Goal: Use online tool/utility: Utilize a website feature to perform a specific function

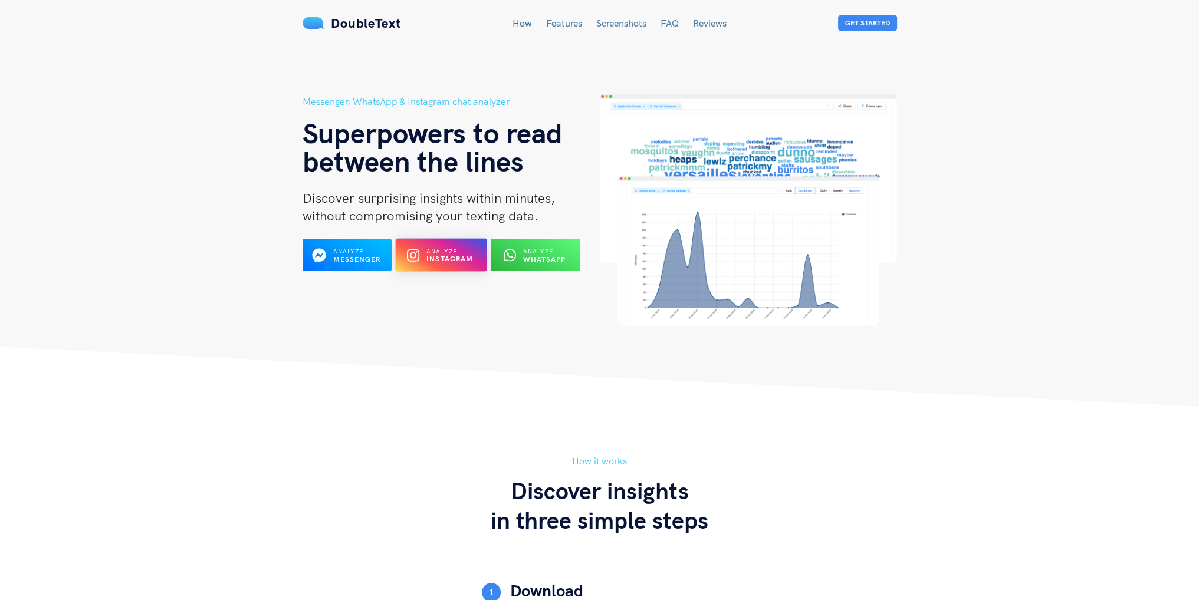
click at [445, 258] on b "Instagram" at bounding box center [449, 259] width 47 height 9
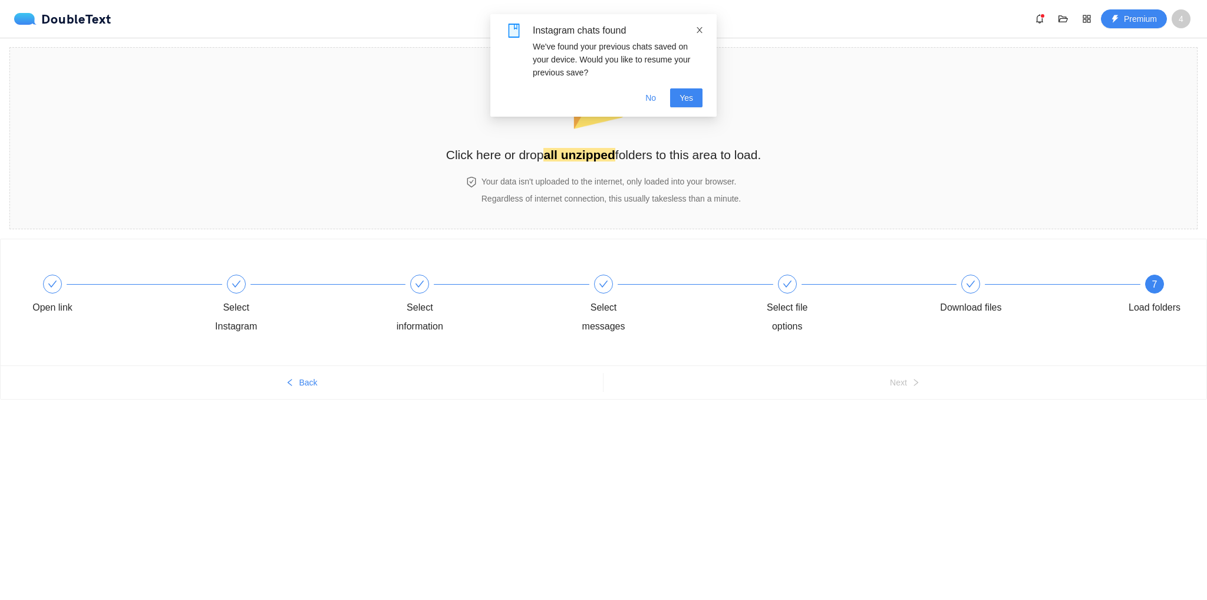
click at [700, 29] on icon "close" at bounding box center [700, 30] width 8 height 8
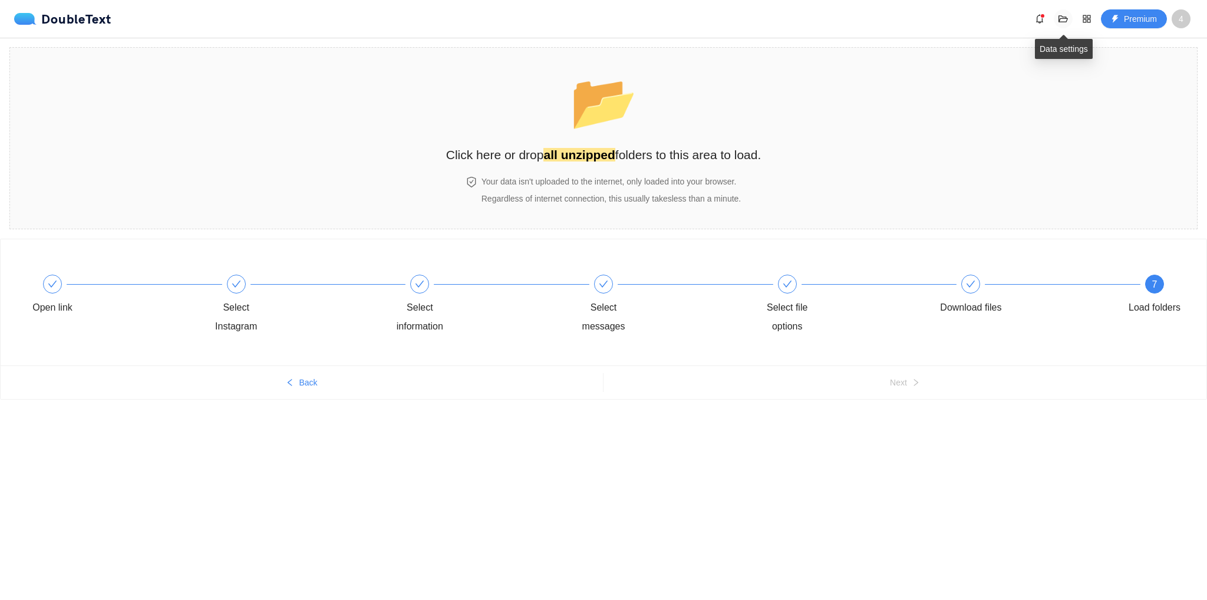
click at [1064, 19] on icon "folder-open" at bounding box center [1063, 18] width 9 height 9
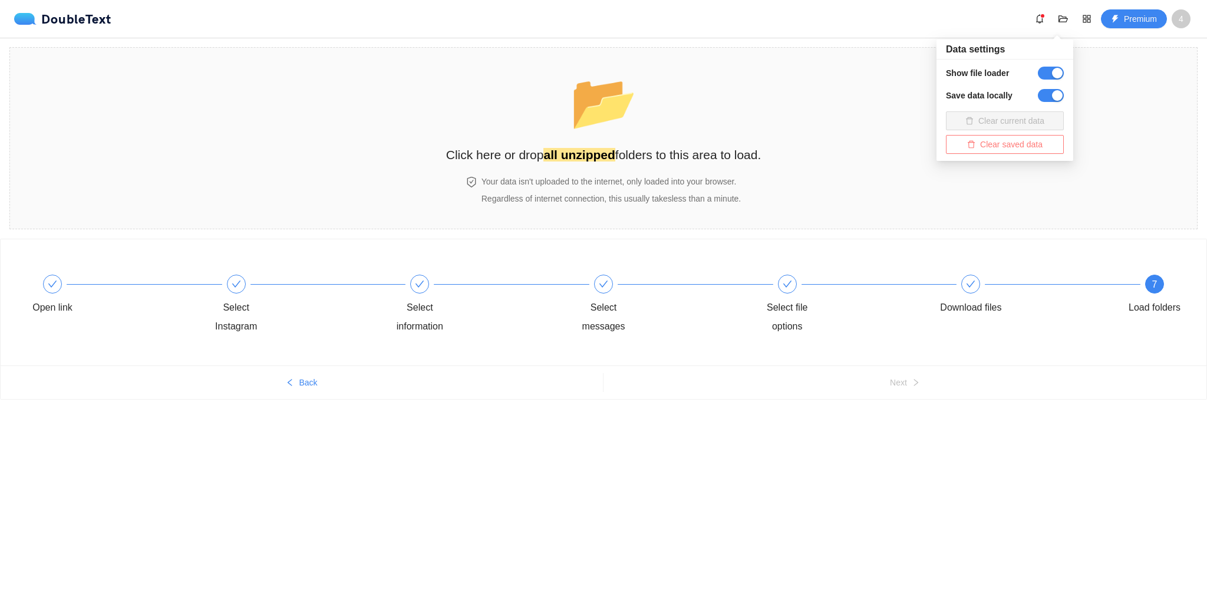
click at [1028, 147] on span "Clear saved data" at bounding box center [1011, 144] width 62 height 13
click at [947, 108] on span "Delete" at bounding box center [946, 107] width 24 height 13
click at [984, 19] on div "DoubleText Premium 4" at bounding box center [606, 18] width 1184 height 19
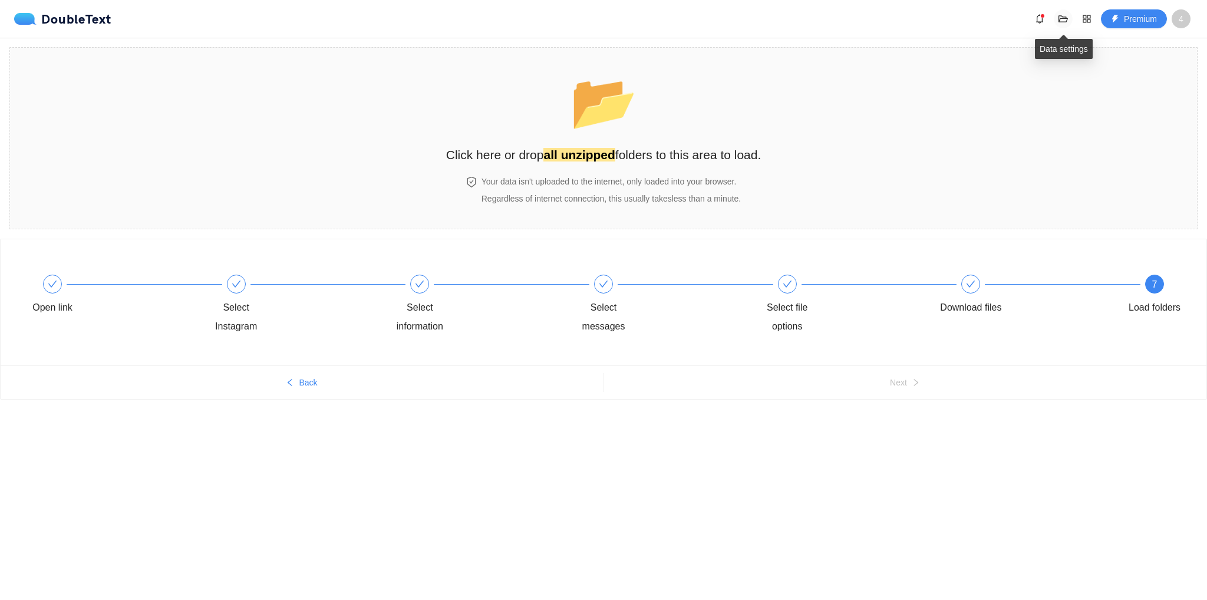
click at [1059, 21] on icon "folder-open" at bounding box center [1063, 18] width 9 height 7
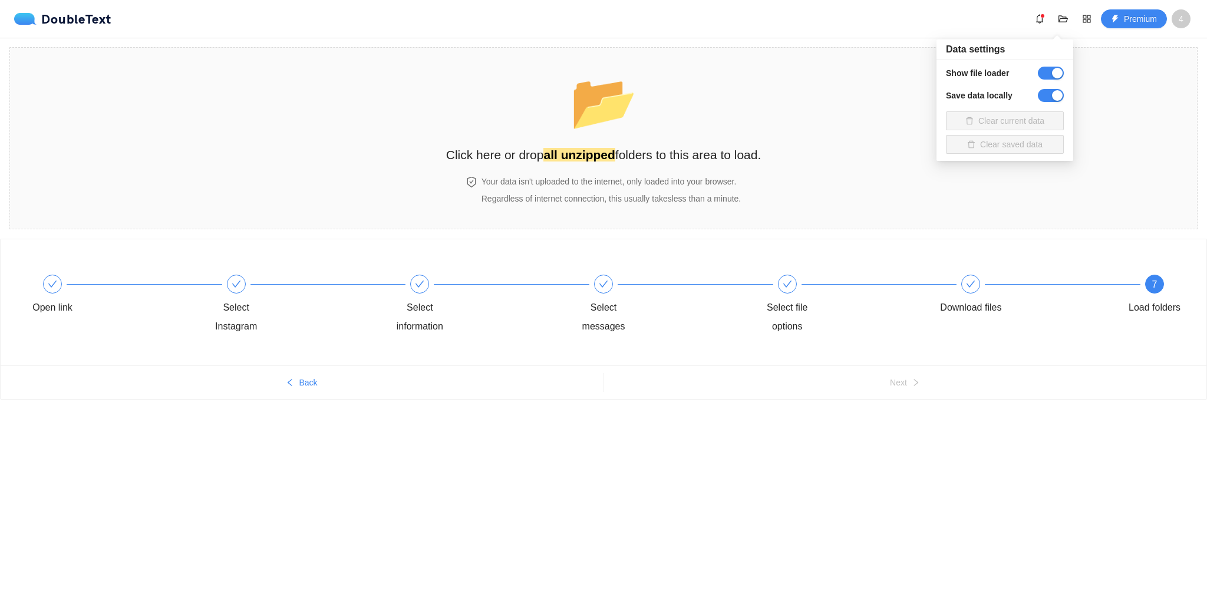
drag, startPoint x: 1000, startPoint y: 149, endPoint x: 979, endPoint y: 131, distance: 27.3
click at [1000, 149] on span "Clear saved data" at bounding box center [1005, 144] width 118 height 19
click at [823, 18] on div "DoubleText Premium 4" at bounding box center [606, 18] width 1184 height 19
click at [50, 297] on div "Open link" at bounding box center [110, 296] width 184 height 42
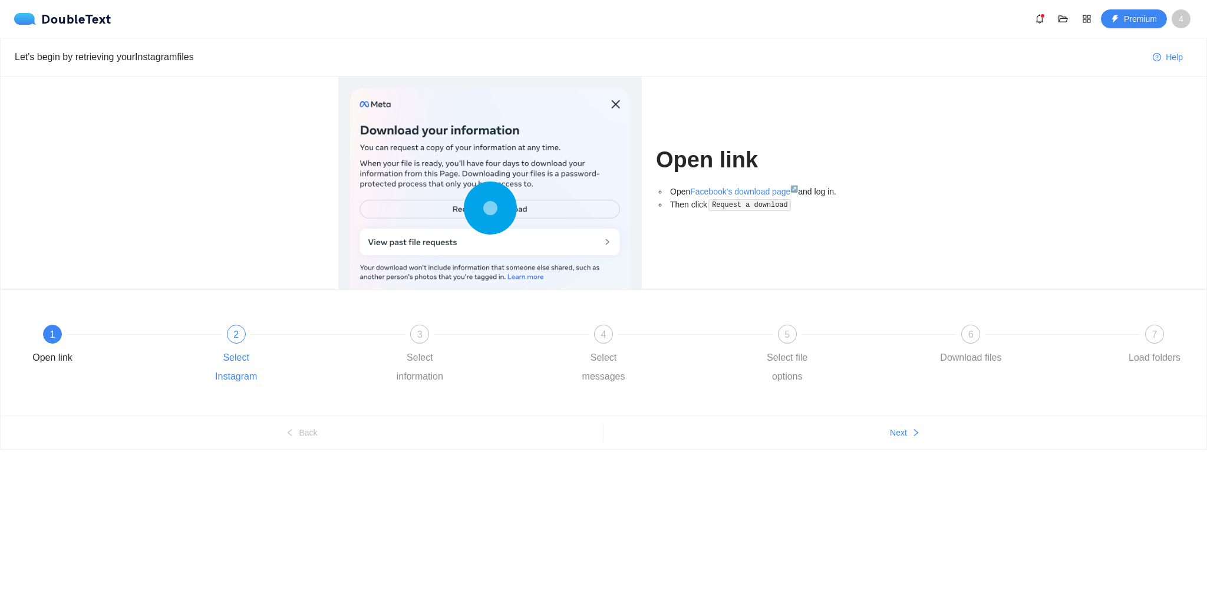
click at [254, 343] on div "2 Select Instagram" at bounding box center [294, 355] width 184 height 61
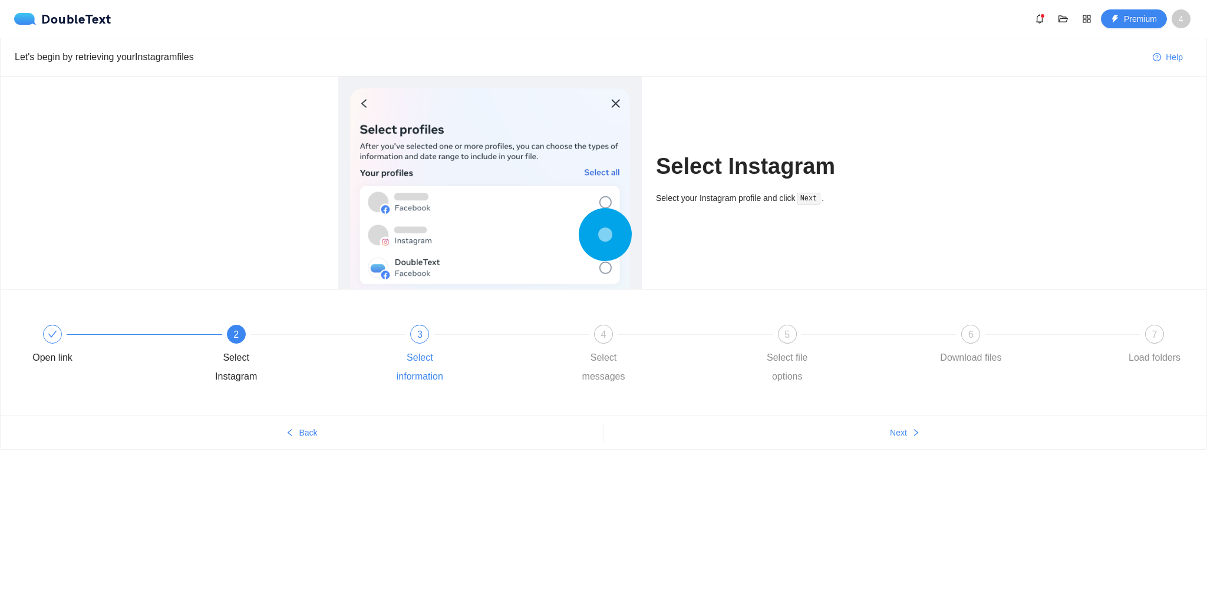
click at [391, 329] on div "3 Select information" at bounding box center [478, 355] width 184 height 61
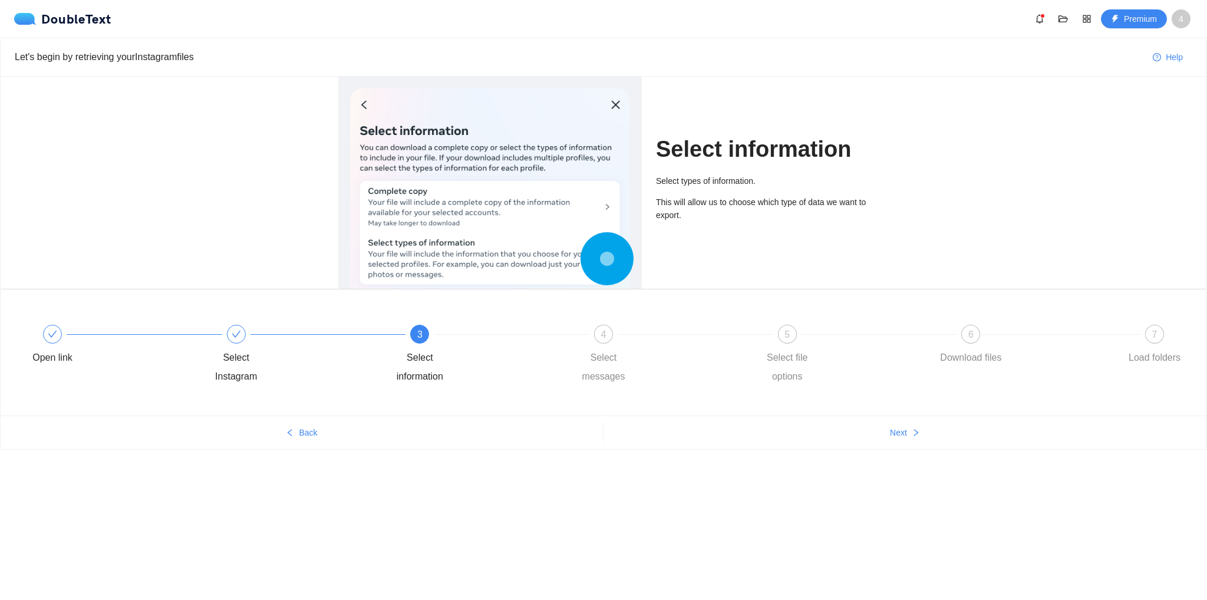
click at [427, 337] on div "3" at bounding box center [419, 334] width 19 height 19
click at [601, 336] on span "4" at bounding box center [603, 335] width 5 height 10
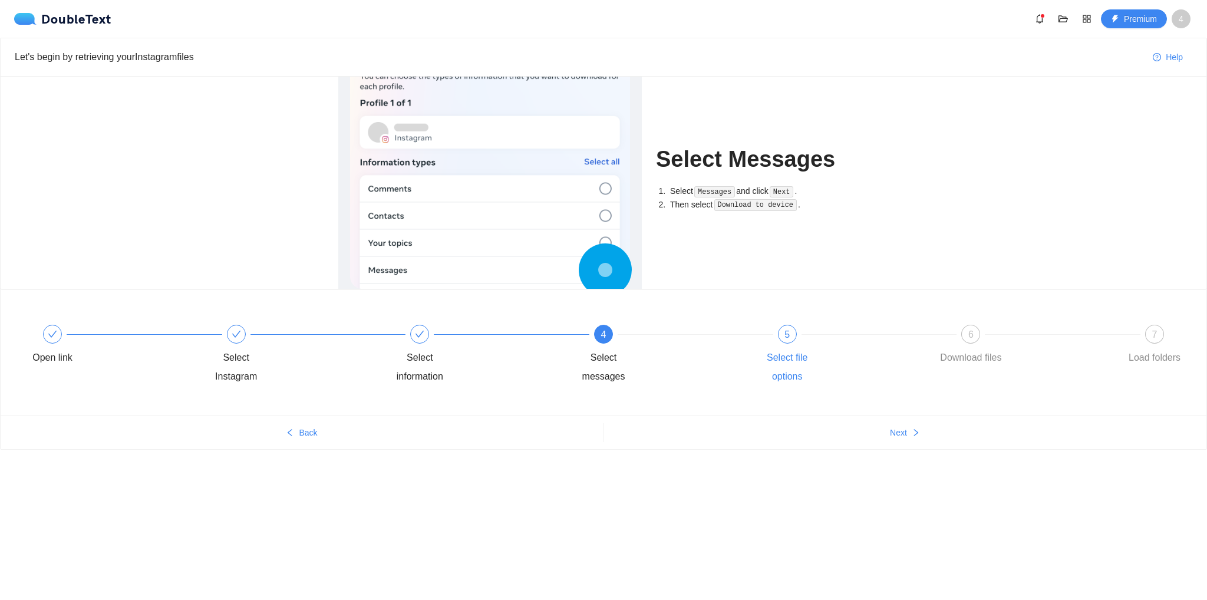
click at [765, 339] on div "5 Select file options" at bounding box center [845, 355] width 184 height 61
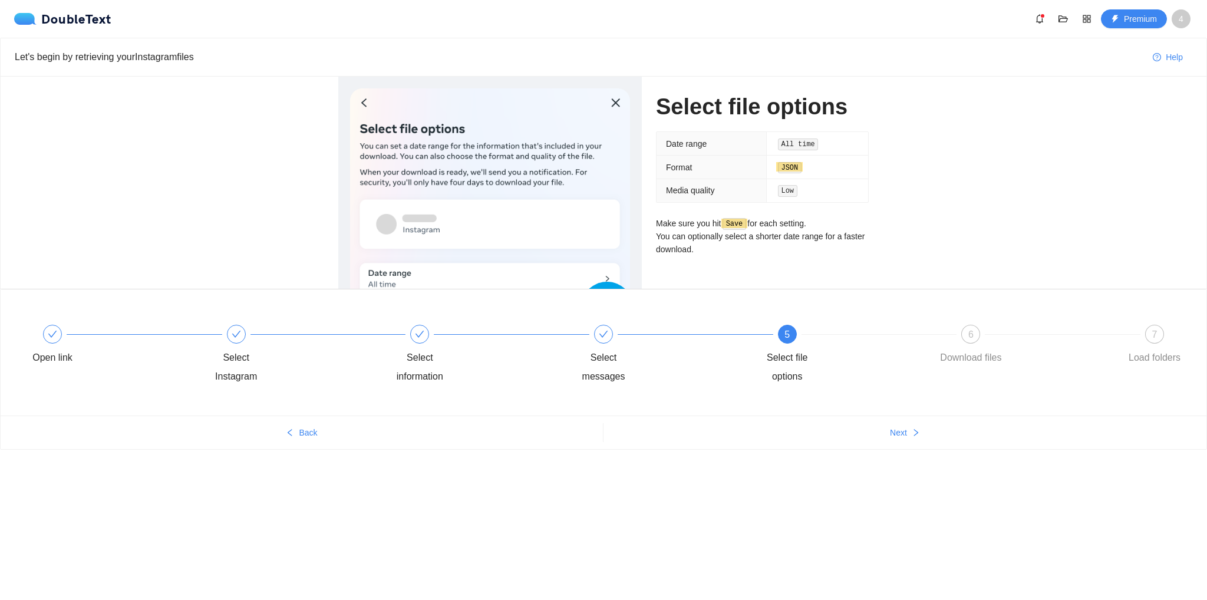
click at [941, 126] on div "Select file options Date range All time Format JSON Media quality Low Make sure…" at bounding box center [604, 183] width 1206 height 212
click at [1154, 332] on span "7" at bounding box center [1155, 335] width 5 height 10
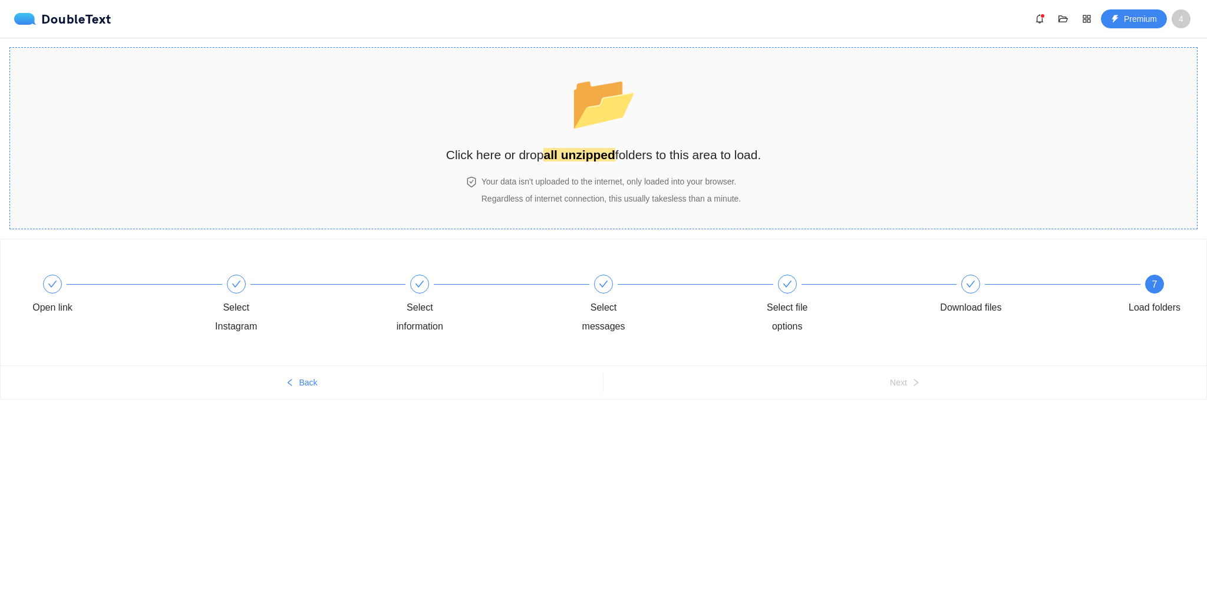
click at [604, 154] on strong "all unzipped" at bounding box center [579, 155] width 71 height 14
click at [594, 132] on span "📂" at bounding box center [604, 102] width 68 height 60
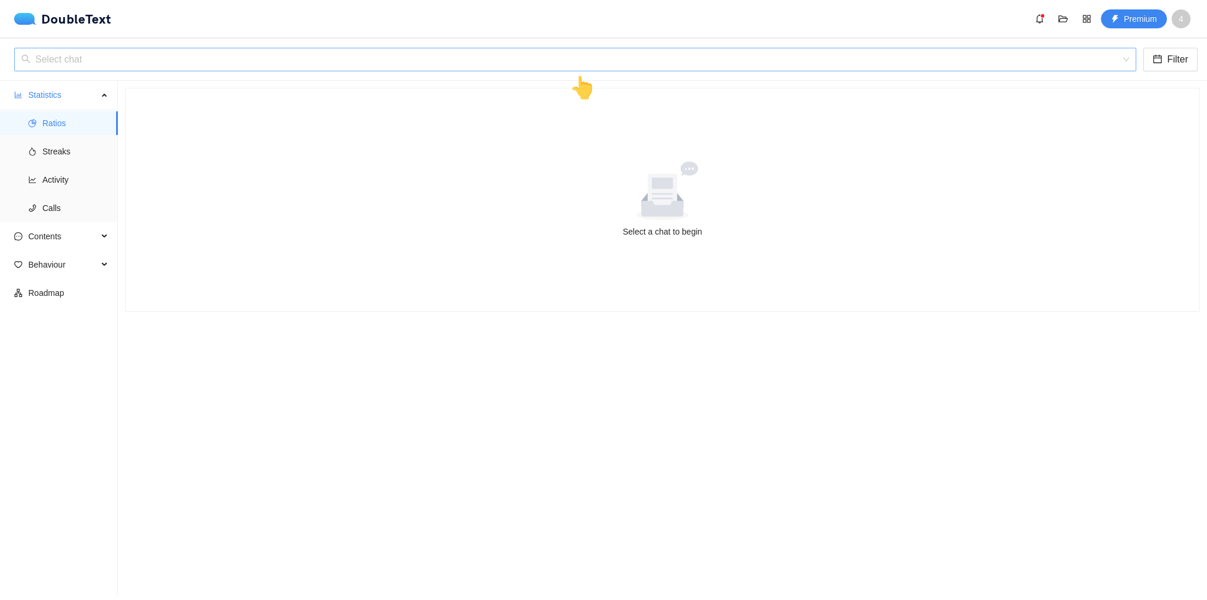
click at [342, 62] on input "search" at bounding box center [571, 59] width 1100 height 22
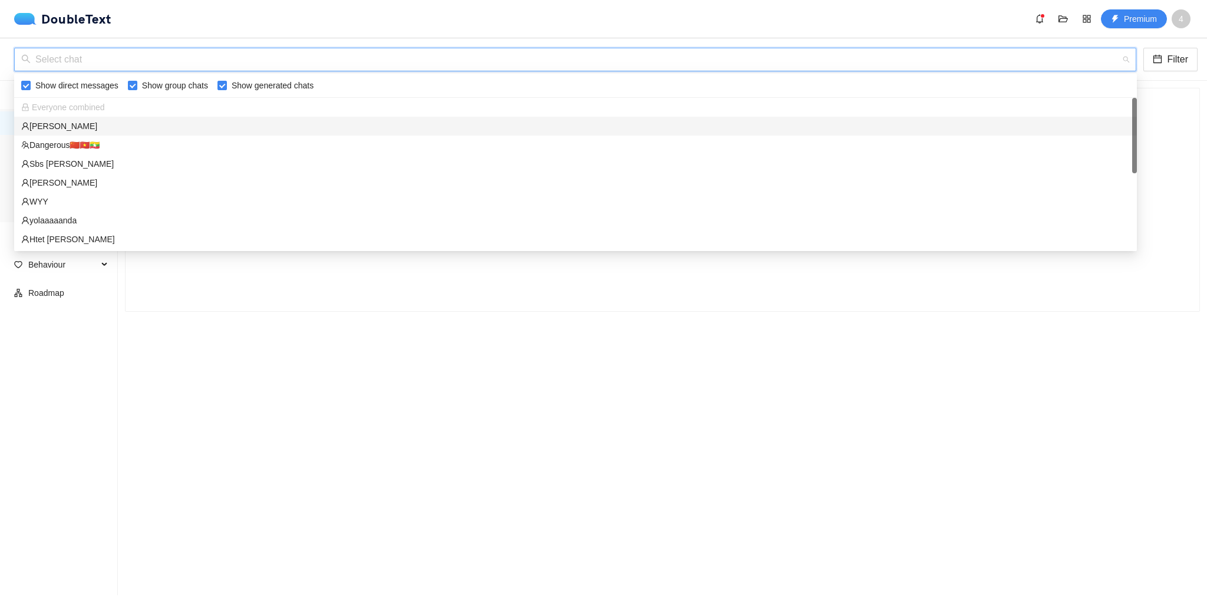
click at [85, 129] on div "Thùy Trang" at bounding box center [575, 126] width 1109 height 13
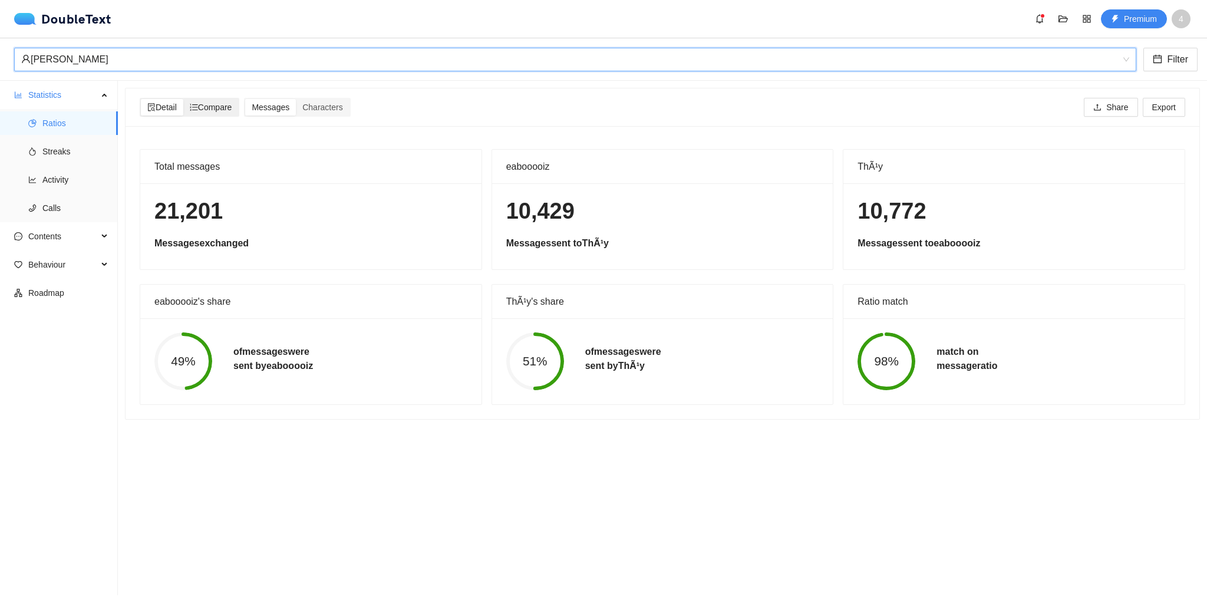
click at [225, 107] on span "Compare" at bounding box center [211, 107] width 42 height 9
click at [183, 99] on input "Compare" at bounding box center [183, 99] width 0 height 0
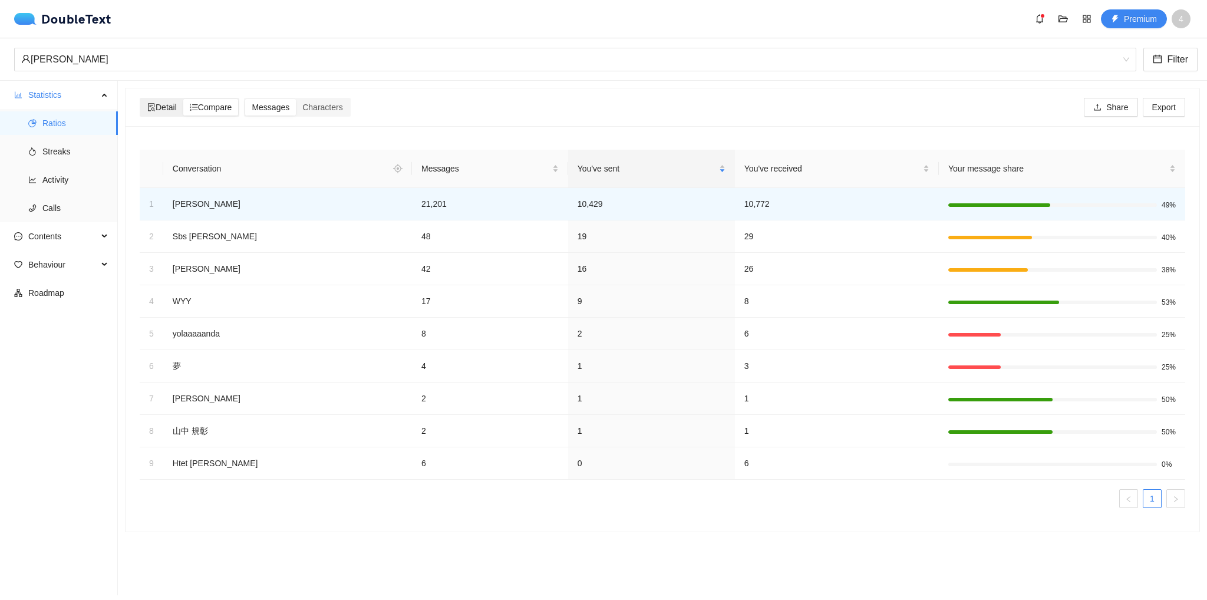
click at [170, 111] on span "Detail" at bounding box center [161, 107] width 29 height 9
click at [141, 99] on input "Detail" at bounding box center [141, 99] width 0 height 0
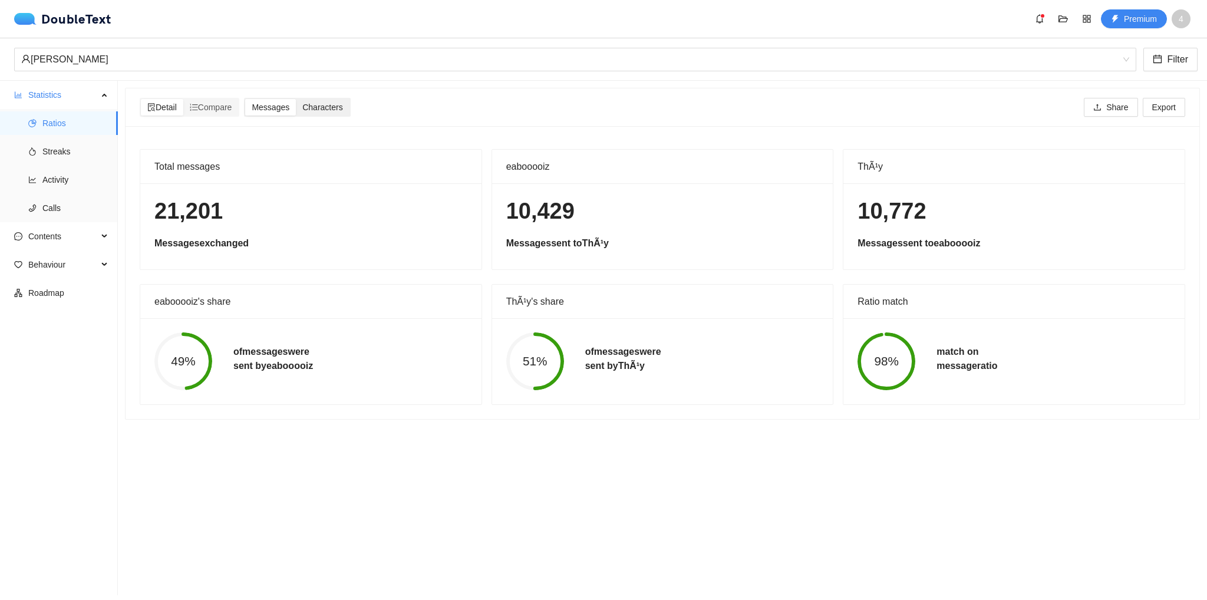
click at [328, 104] on span "Characters" at bounding box center [322, 107] width 40 height 9
click at [296, 99] on input "Characters" at bounding box center [296, 99] width 0 height 0
click at [279, 108] on span "Messages" at bounding box center [271, 107] width 38 height 9
click at [245, 99] on input "Messages" at bounding box center [245, 99] width 0 height 0
click at [367, 114] on div "Detail Compare Messages Characters Share Export" at bounding box center [662, 107] width 1051 height 19
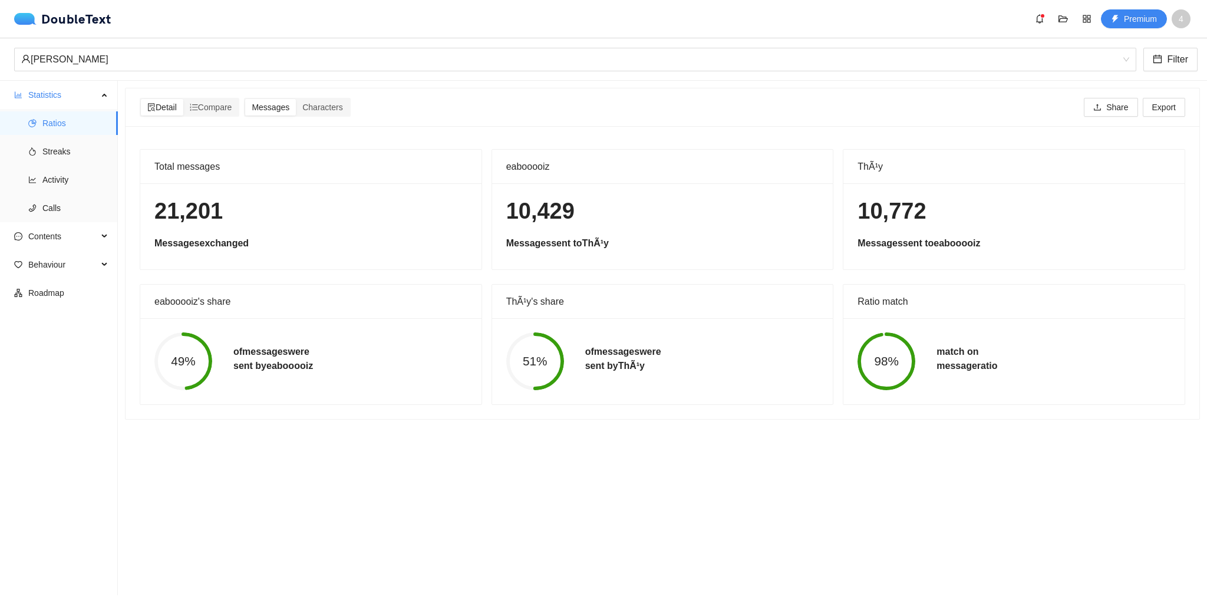
click at [357, 114] on div "Detail Compare Messages Characters Share Export" at bounding box center [662, 107] width 1051 height 19
click at [321, 105] on span "Characters" at bounding box center [322, 107] width 40 height 9
click at [296, 99] on input "Characters" at bounding box center [296, 99] width 0 height 0
click at [278, 107] on span "Messages" at bounding box center [271, 107] width 38 height 9
click at [245, 99] on input "Messages" at bounding box center [245, 99] width 0 height 0
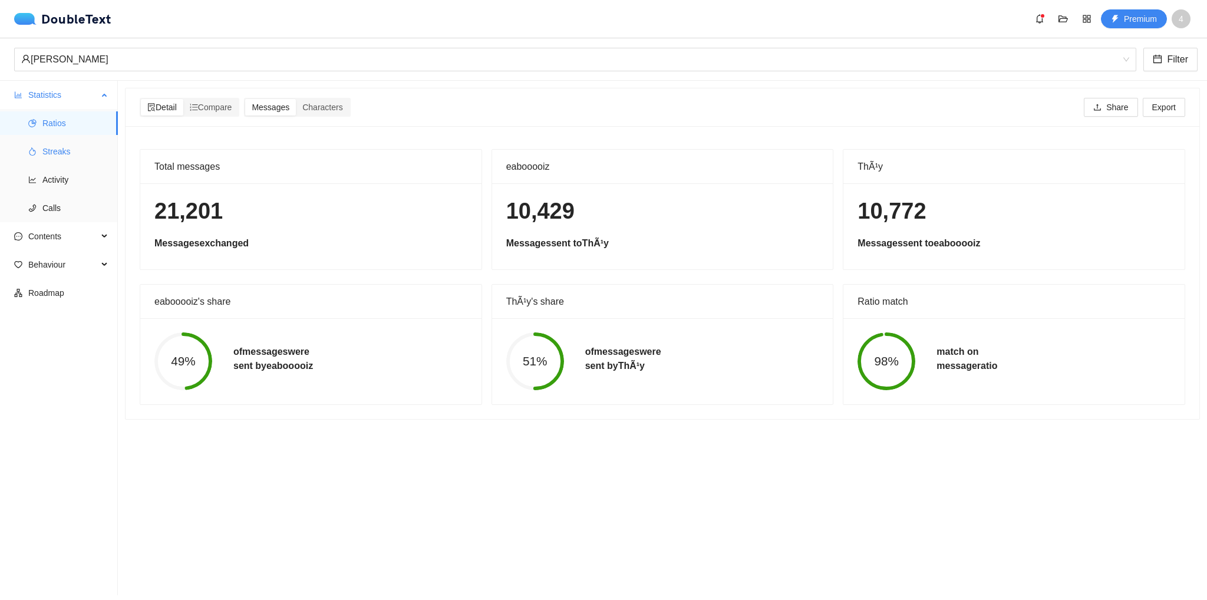
click at [75, 156] on span "Streaks" at bounding box center [75, 152] width 66 height 24
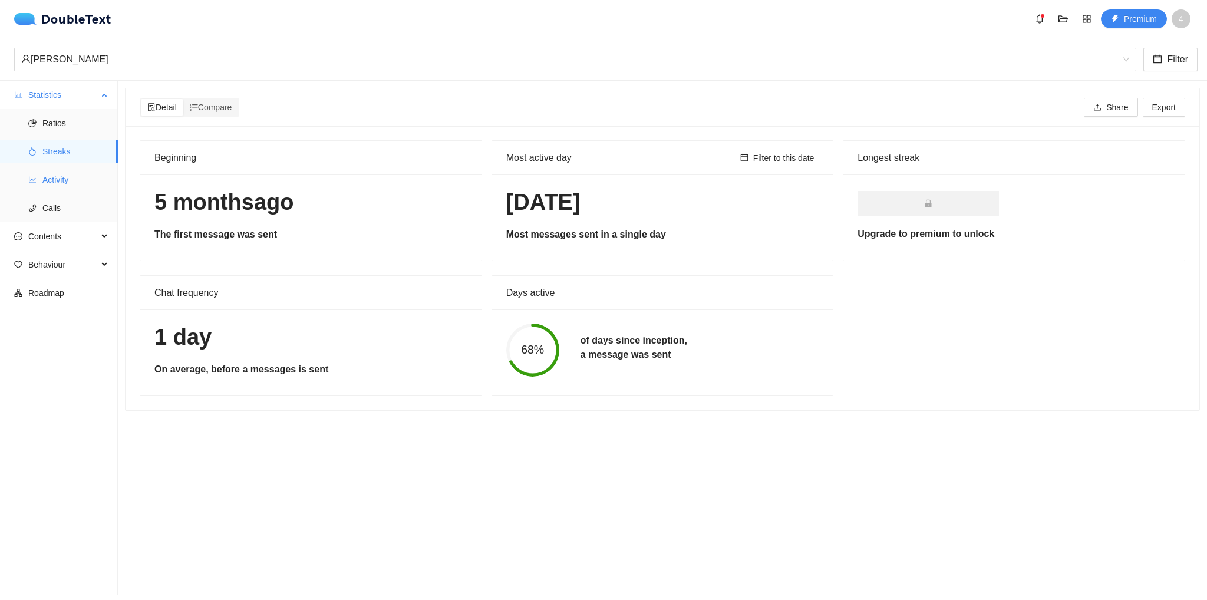
click at [78, 182] on span "Activity" at bounding box center [75, 180] width 66 height 24
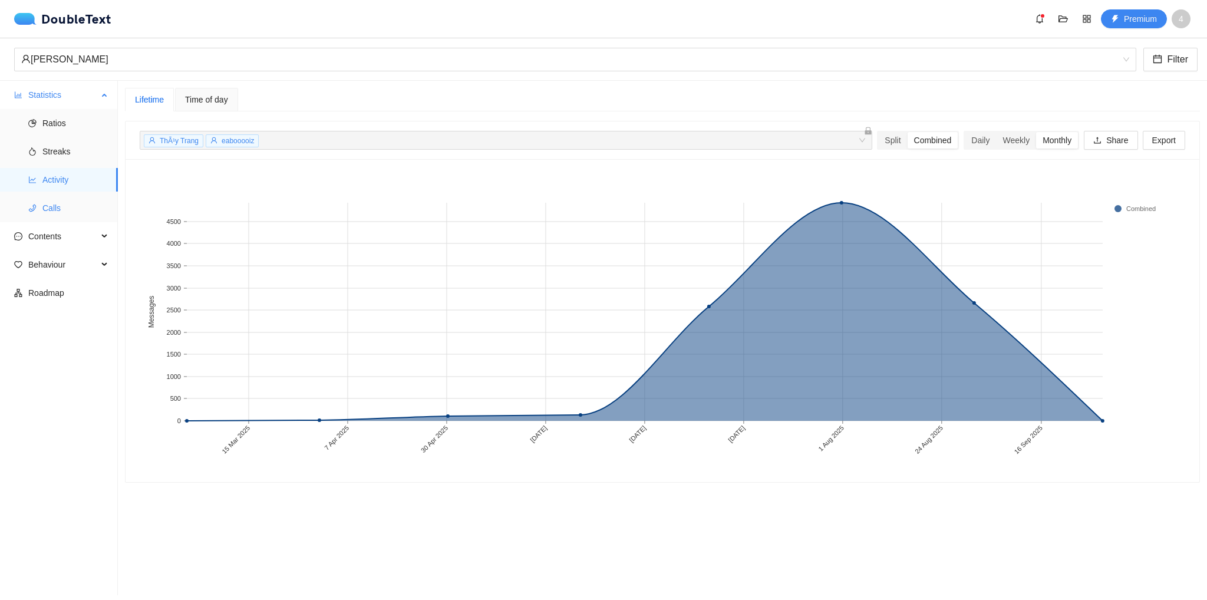
click at [68, 208] on span "Calls" at bounding box center [75, 208] width 66 height 24
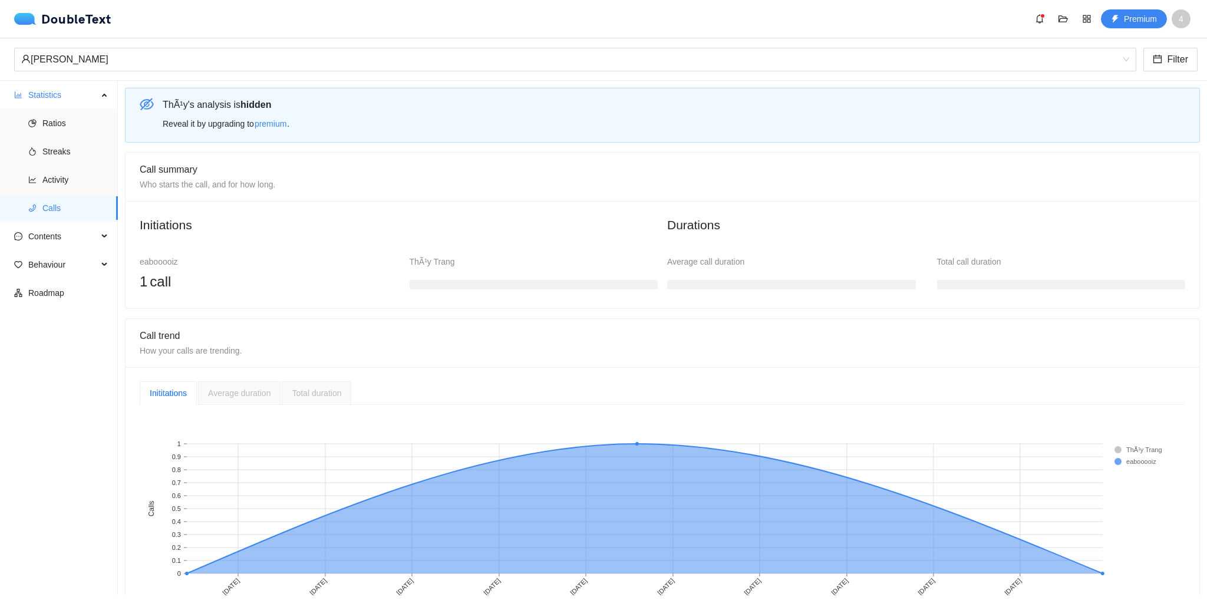
click at [242, 393] on span "Average duration" at bounding box center [239, 393] width 62 height 9
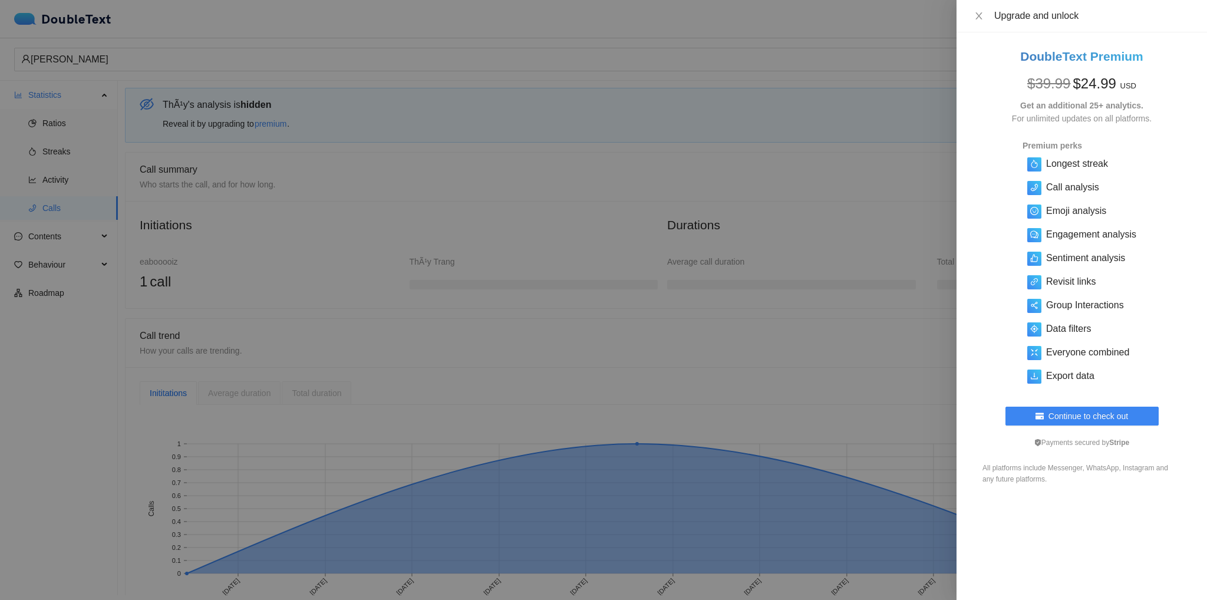
click at [308, 326] on div at bounding box center [603, 300] width 1207 height 600
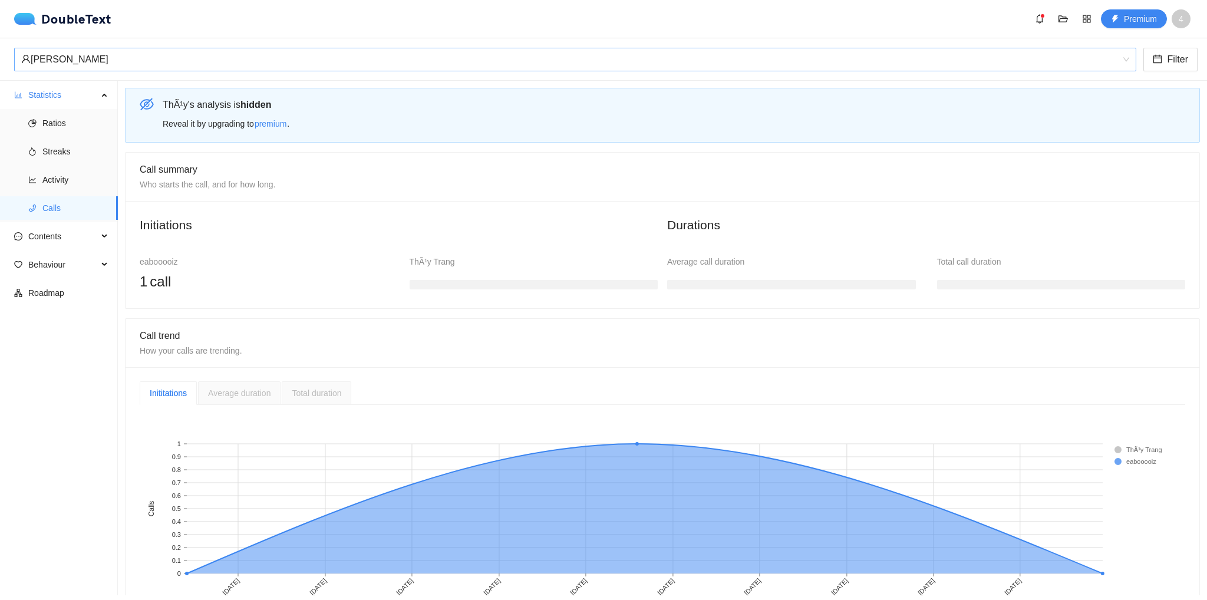
click at [272, 65] on div "Thùy Trang" at bounding box center [570, 59] width 1098 height 22
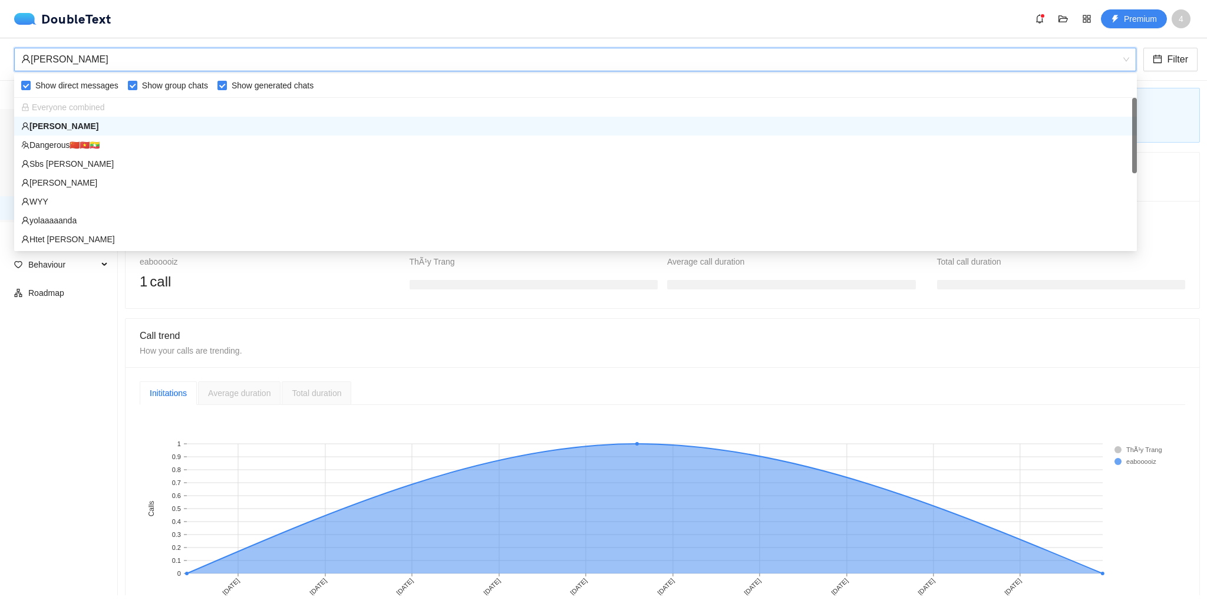
click at [272, 65] on div "Thùy Trang" at bounding box center [570, 59] width 1098 height 22
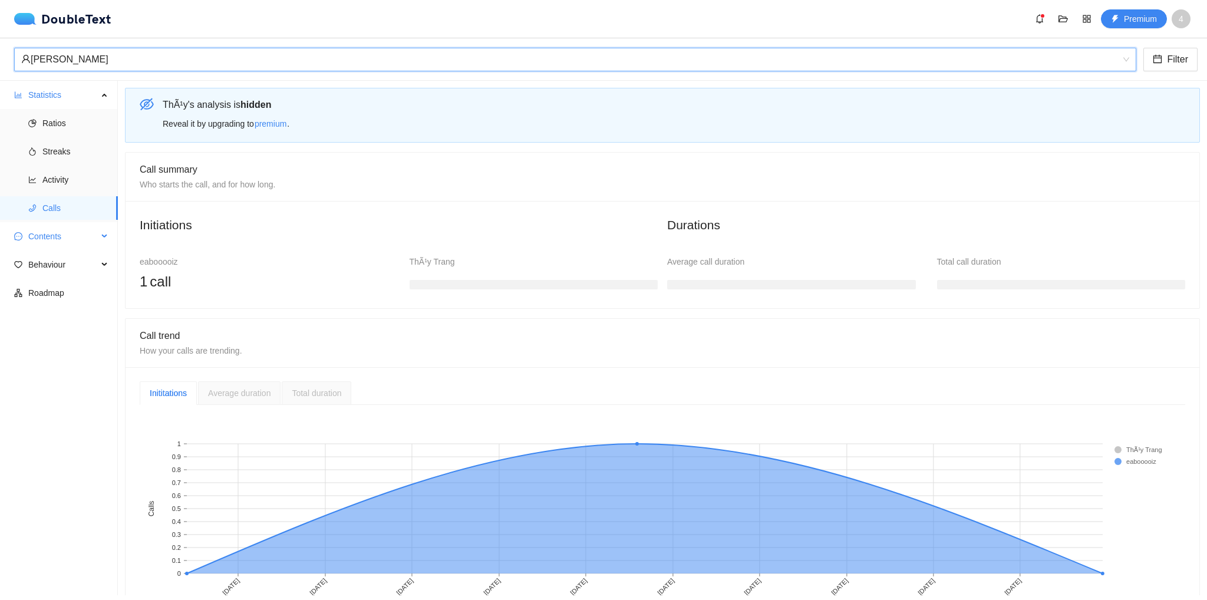
click at [85, 243] on span "Contents" at bounding box center [63, 237] width 70 height 24
click at [82, 264] on span "Word Cloud" at bounding box center [75, 265] width 66 height 24
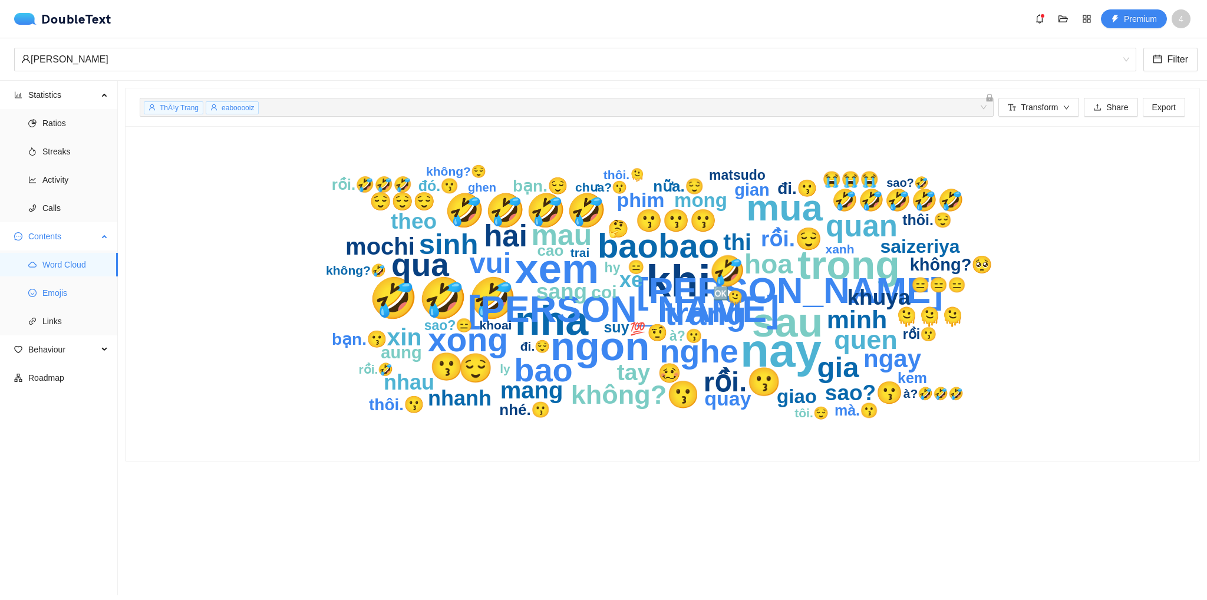
click at [67, 288] on span "Emojis" at bounding box center [75, 293] width 66 height 24
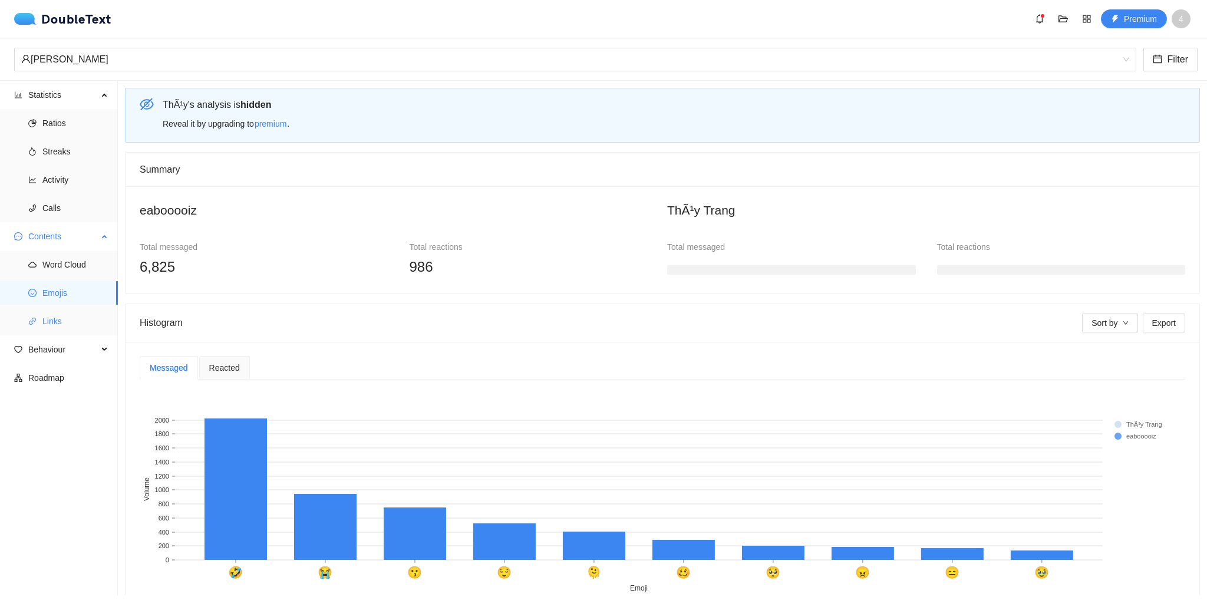
click at [62, 325] on span "Links" at bounding box center [75, 322] width 66 height 24
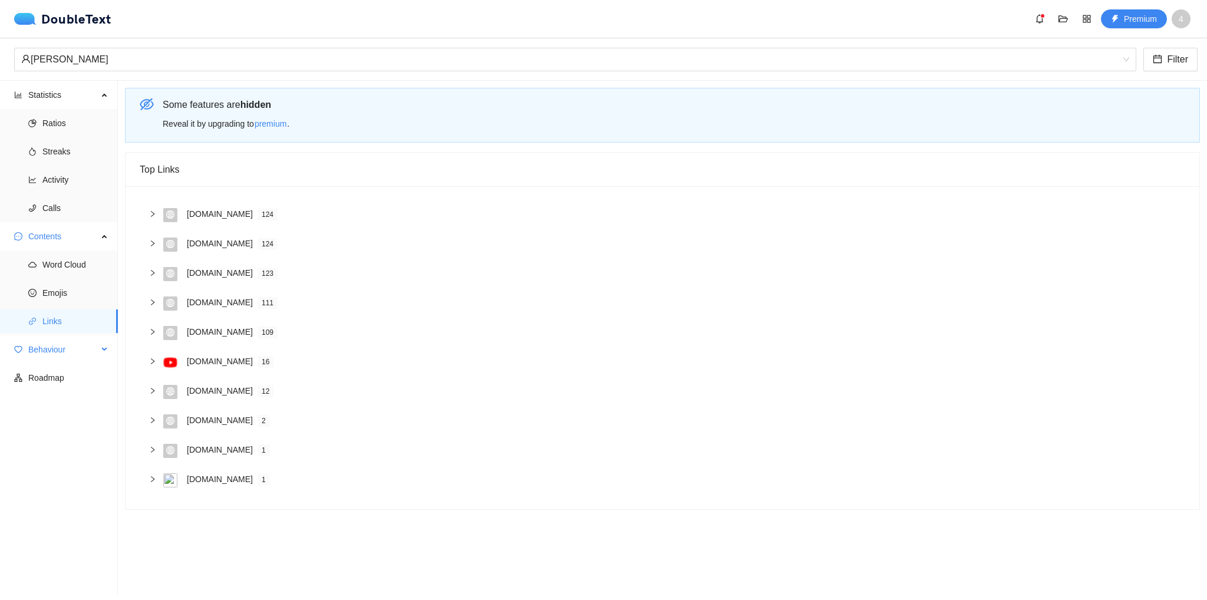
click at [67, 347] on span "Behaviour" at bounding box center [63, 350] width 70 height 24
click at [67, 374] on span "Engagement" at bounding box center [75, 378] width 66 height 24
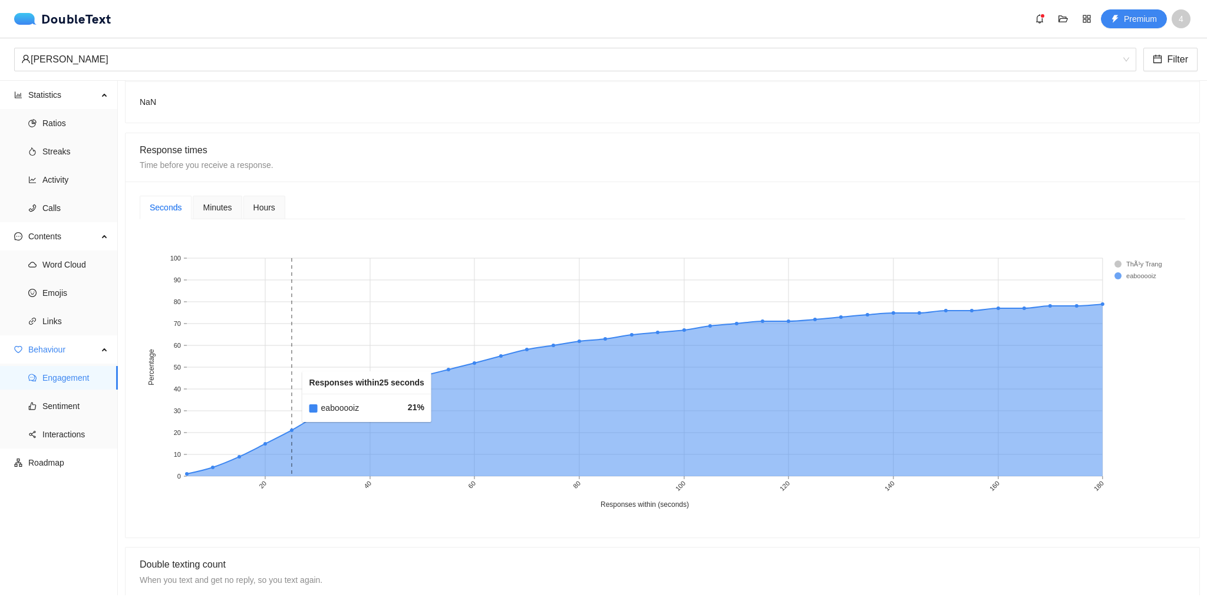
scroll to position [472, 0]
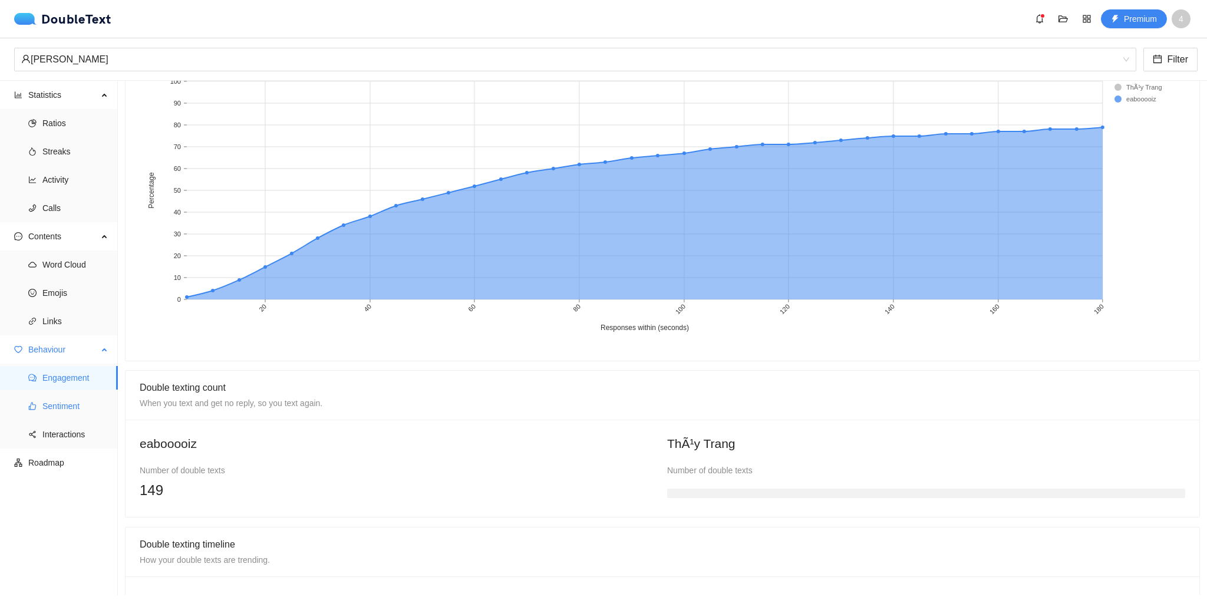
click at [77, 410] on span "Sentiment" at bounding box center [75, 406] width 66 height 24
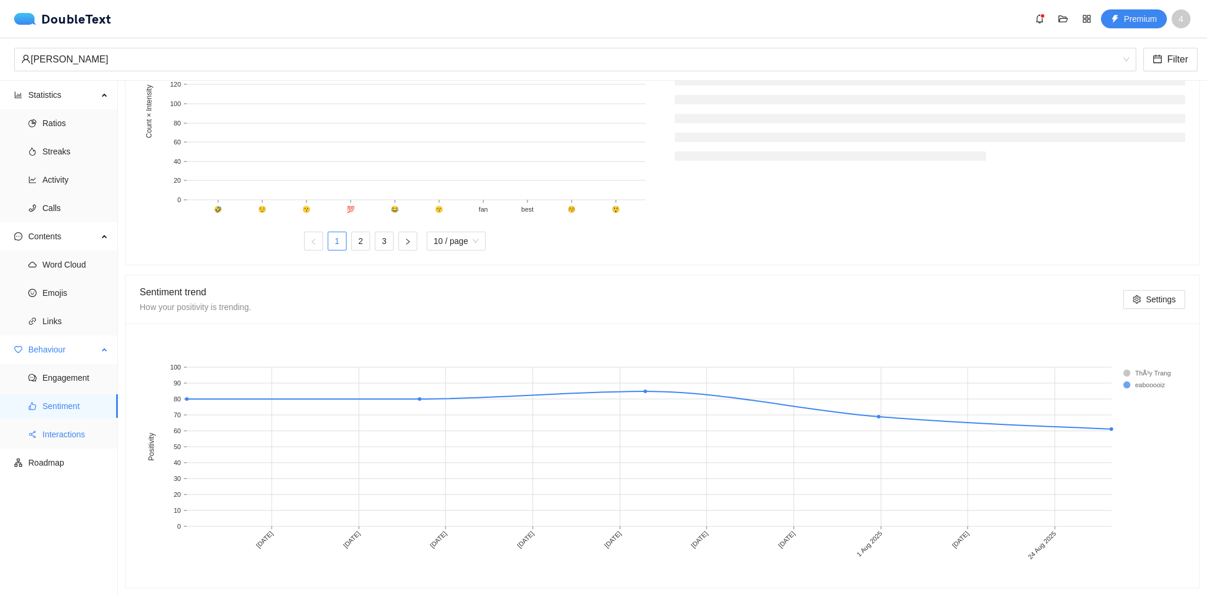
scroll to position [465, 0]
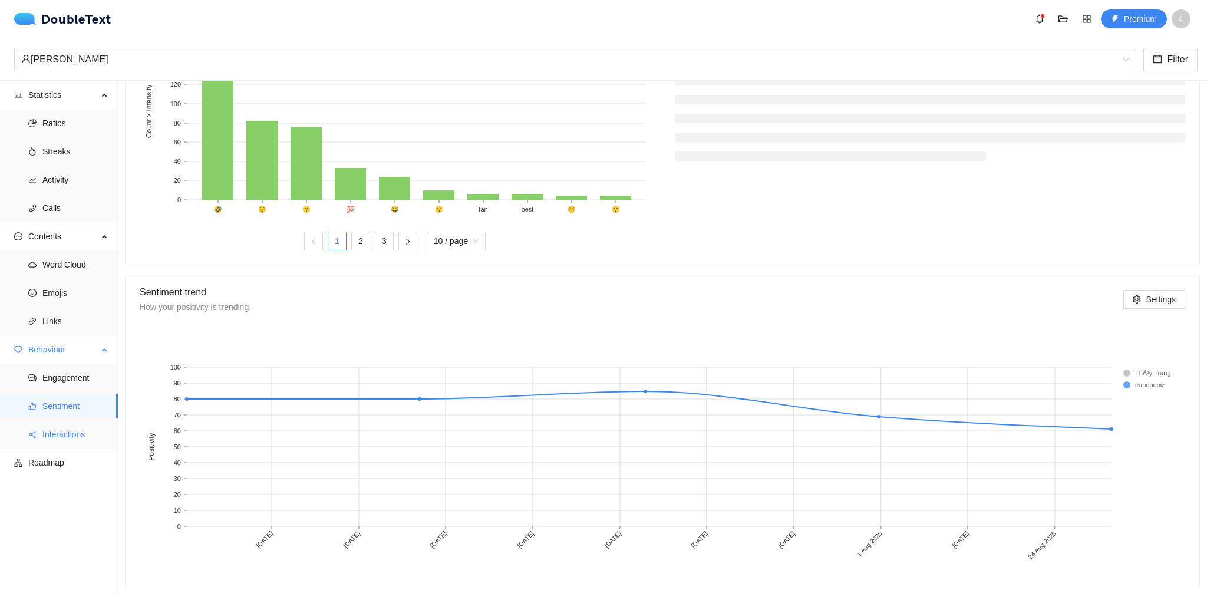
click at [73, 434] on span "Interactions" at bounding box center [75, 435] width 66 height 24
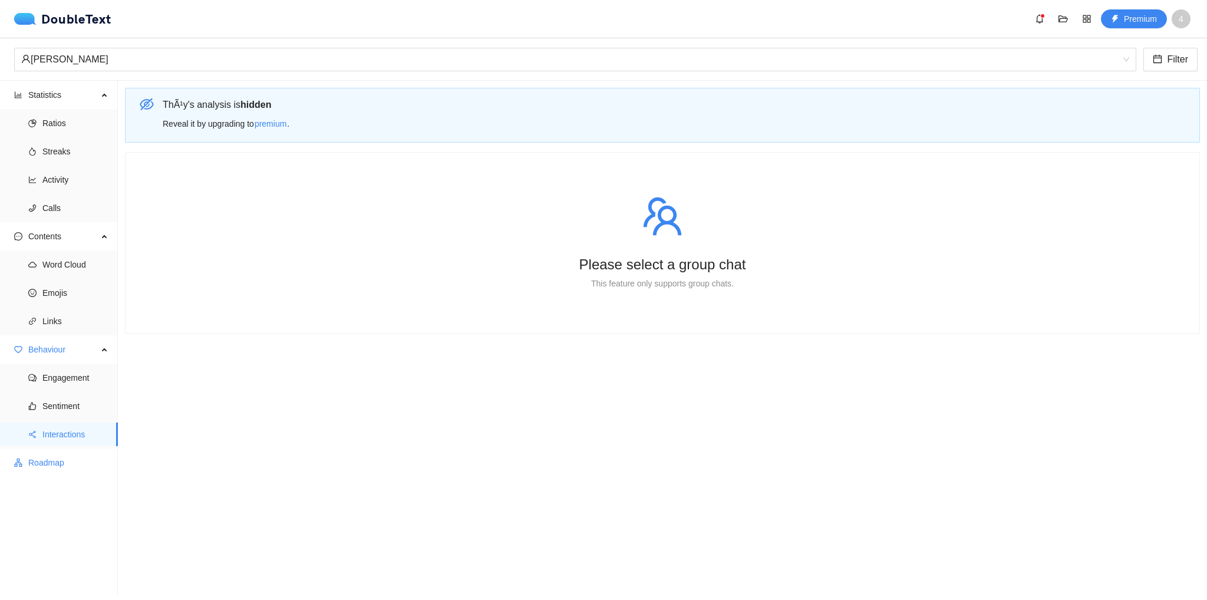
click at [52, 465] on span "Roadmap" at bounding box center [68, 463] width 80 height 24
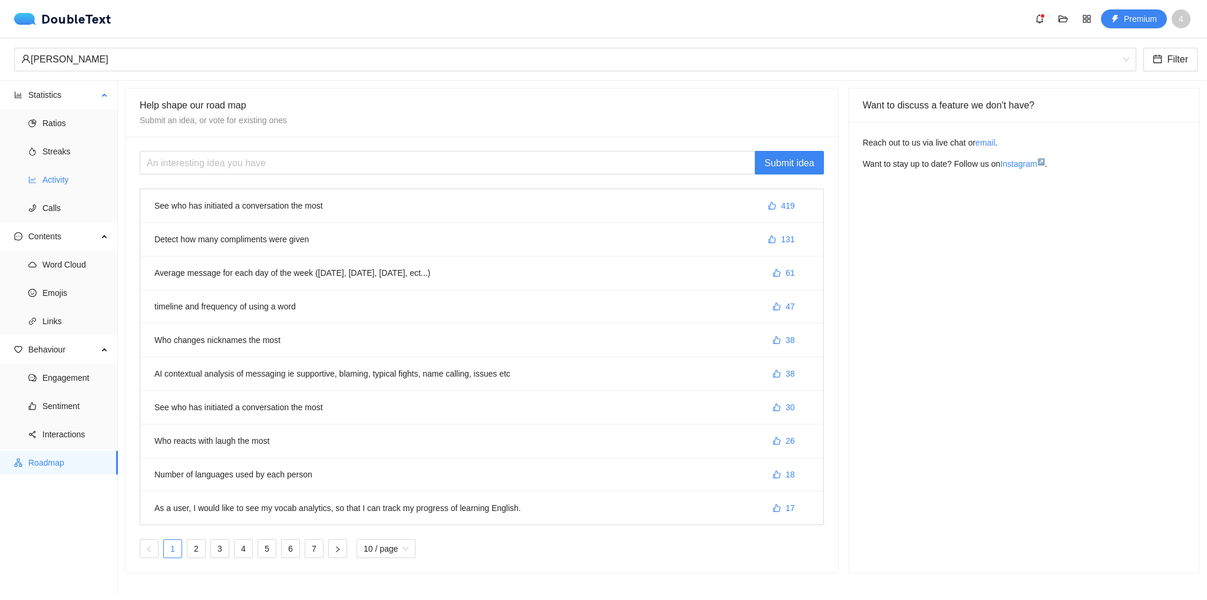
click at [73, 180] on span "Activity" at bounding box center [75, 180] width 66 height 24
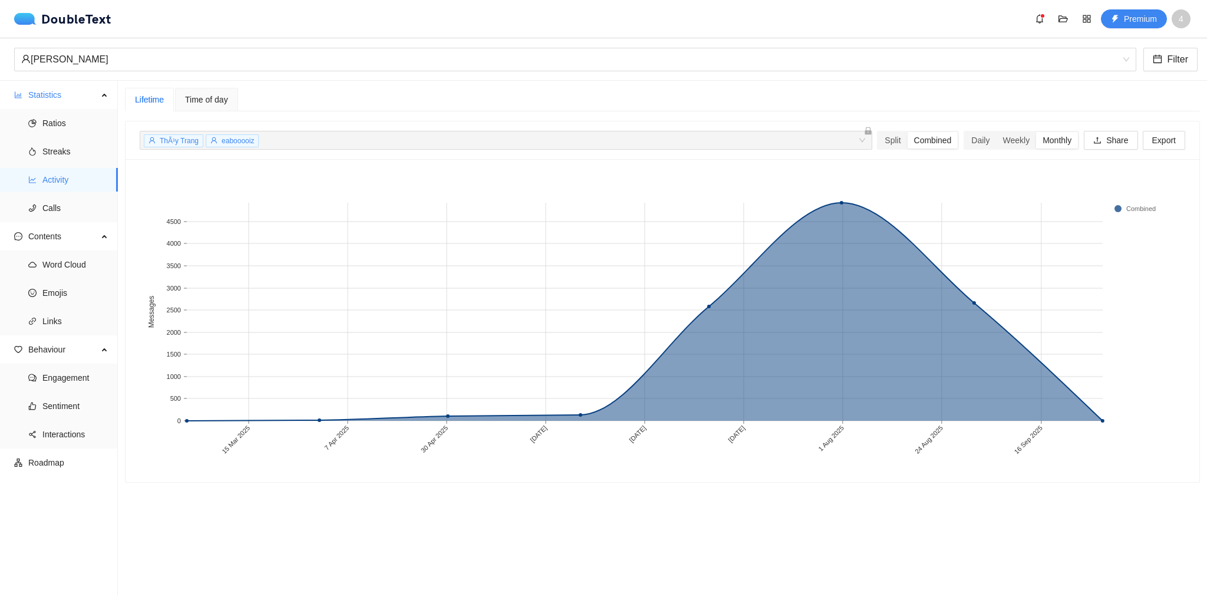
click at [202, 104] on span "Time of day" at bounding box center [206, 100] width 43 height 8
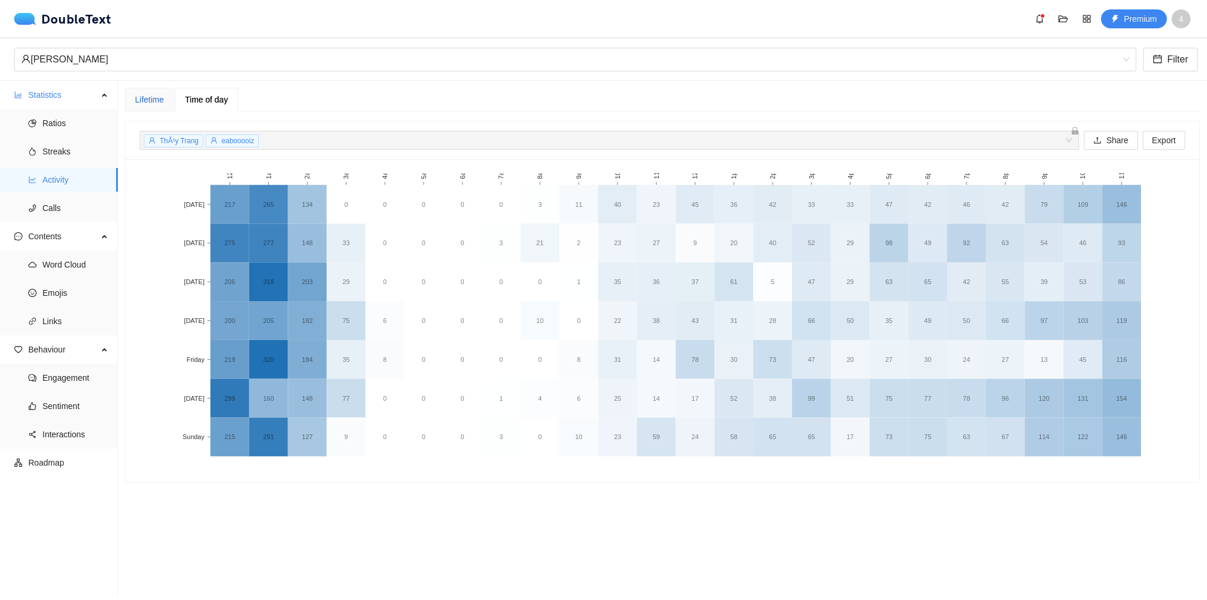
click at [162, 103] on div "Lifetime" at bounding box center [149, 99] width 29 height 13
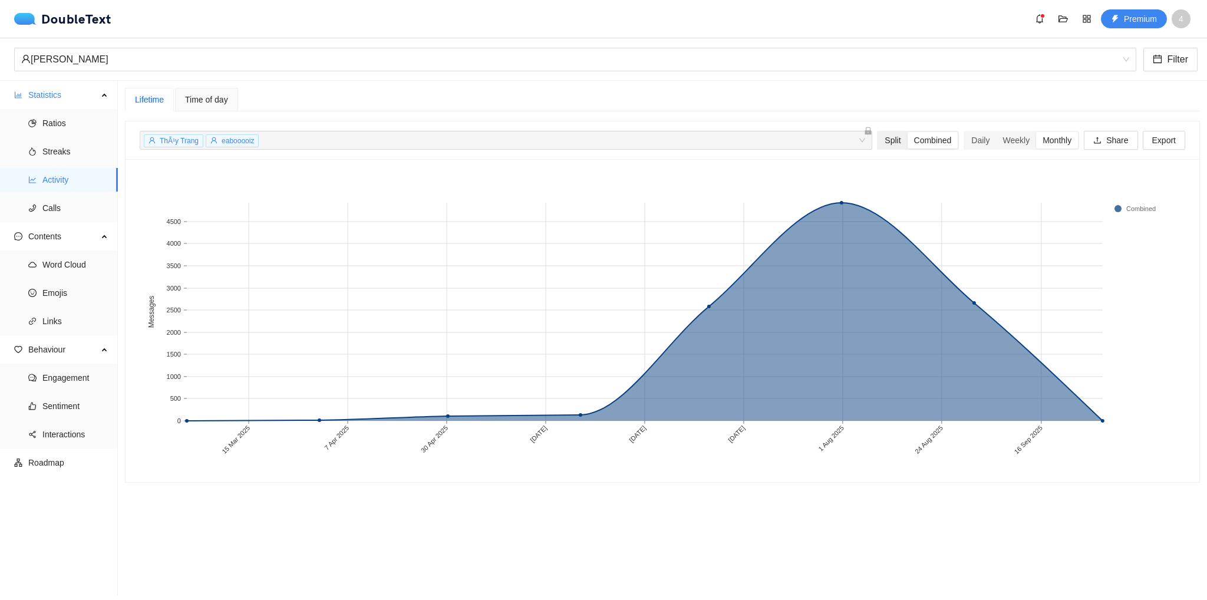
click at [884, 144] on div "Split" at bounding box center [892, 140] width 29 height 17
click at [878, 132] on input "Split" at bounding box center [878, 132] width 0 height 0
click at [927, 142] on div "Combined" at bounding box center [933, 140] width 51 height 17
click at [908, 132] on input "Combined" at bounding box center [908, 132] width 0 height 0
click at [1009, 139] on div "Weekly" at bounding box center [1016, 140] width 40 height 17
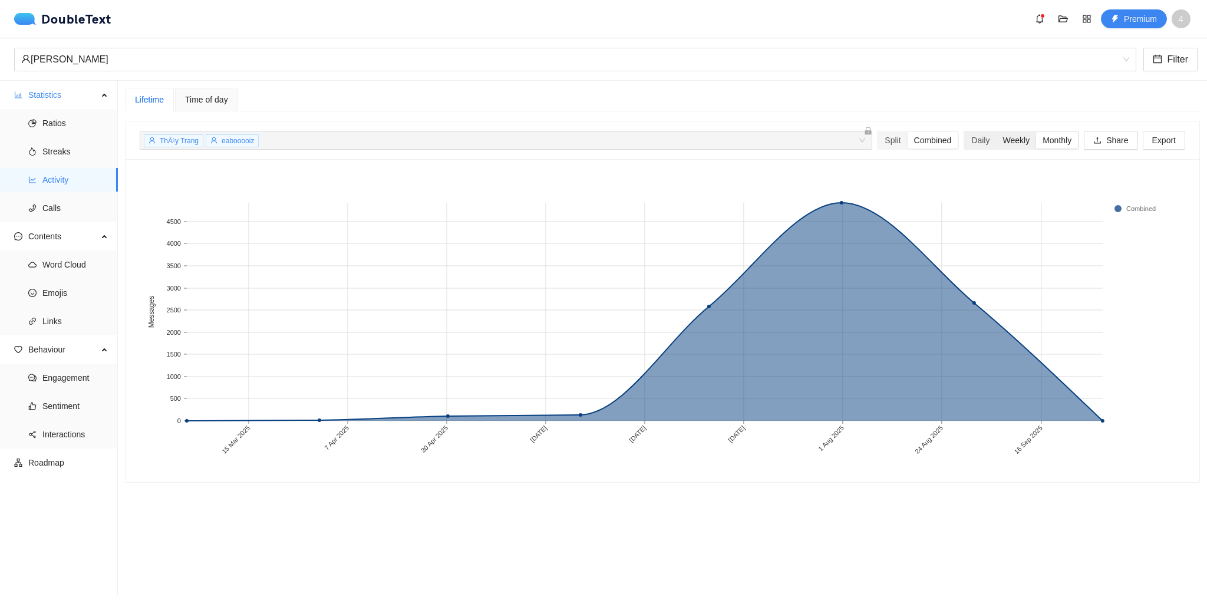
click at [996, 132] on input "Weekly" at bounding box center [996, 132] width 0 height 0
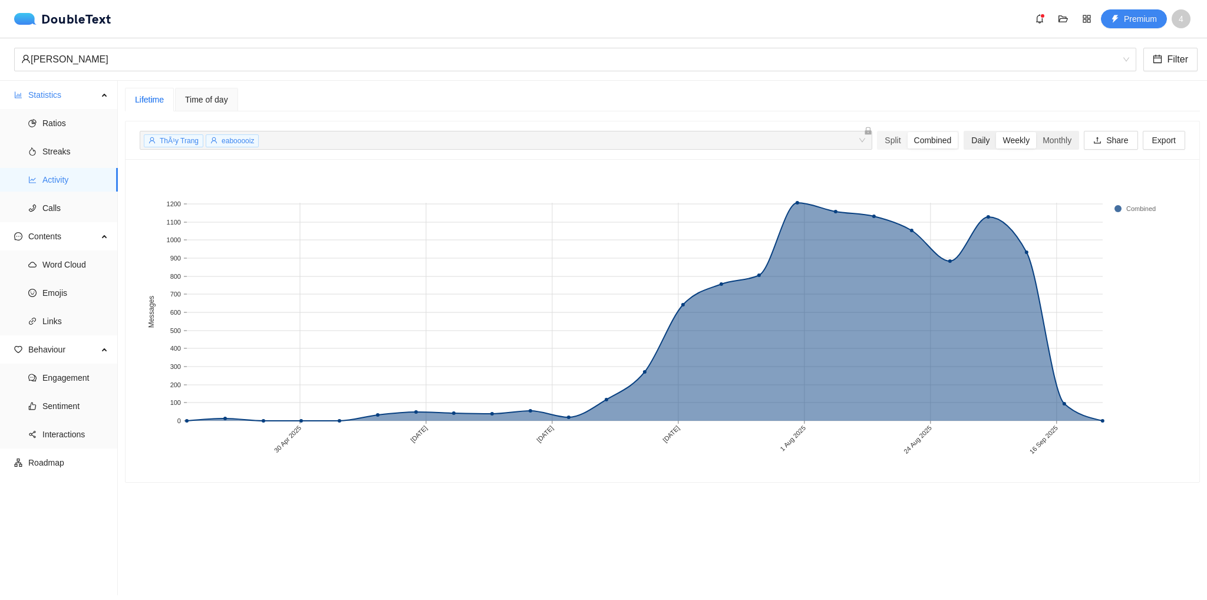
click at [977, 142] on div "Daily" at bounding box center [980, 140] width 31 height 17
click at [965, 132] on input "Daily" at bounding box center [965, 132] width 0 height 0
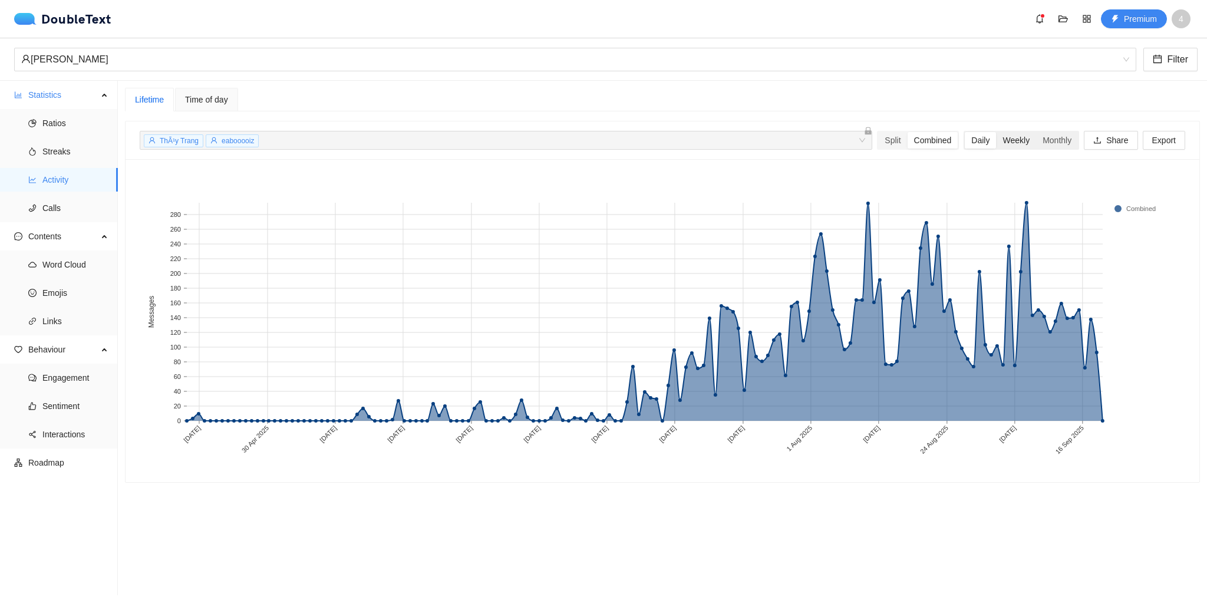
click at [1009, 144] on div "Weekly" at bounding box center [1016, 140] width 40 height 17
click at [996, 132] on input "Weekly" at bounding box center [996, 132] width 0 height 0
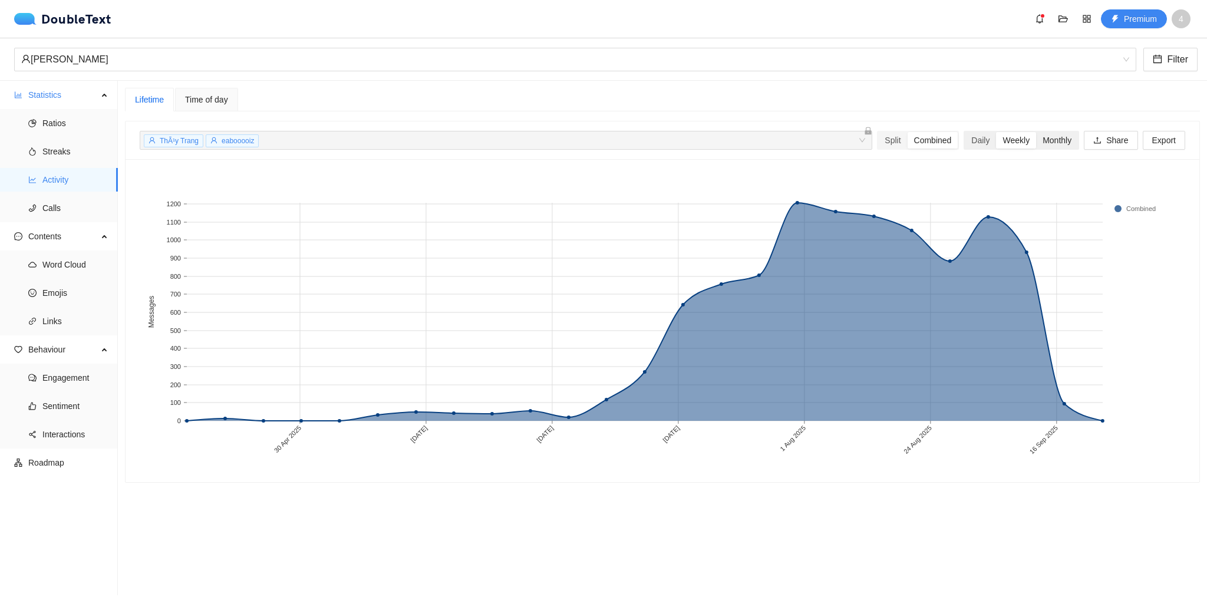
click at [1049, 138] on div "Monthly" at bounding box center [1057, 140] width 42 height 17
click at [1036, 132] on input "Monthly" at bounding box center [1036, 132] width 0 height 0
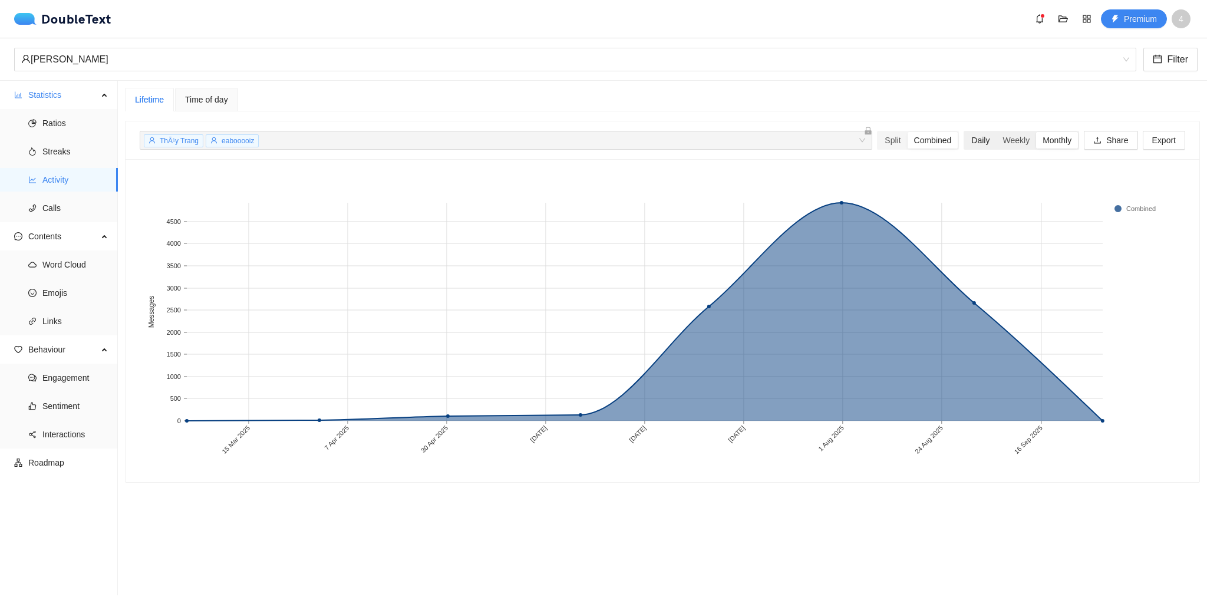
click at [973, 144] on div "Daily" at bounding box center [980, 140] width 31 height 17
click at [965, 132] on input "Daily" at bounding box center [965, 132] width 0 height 0
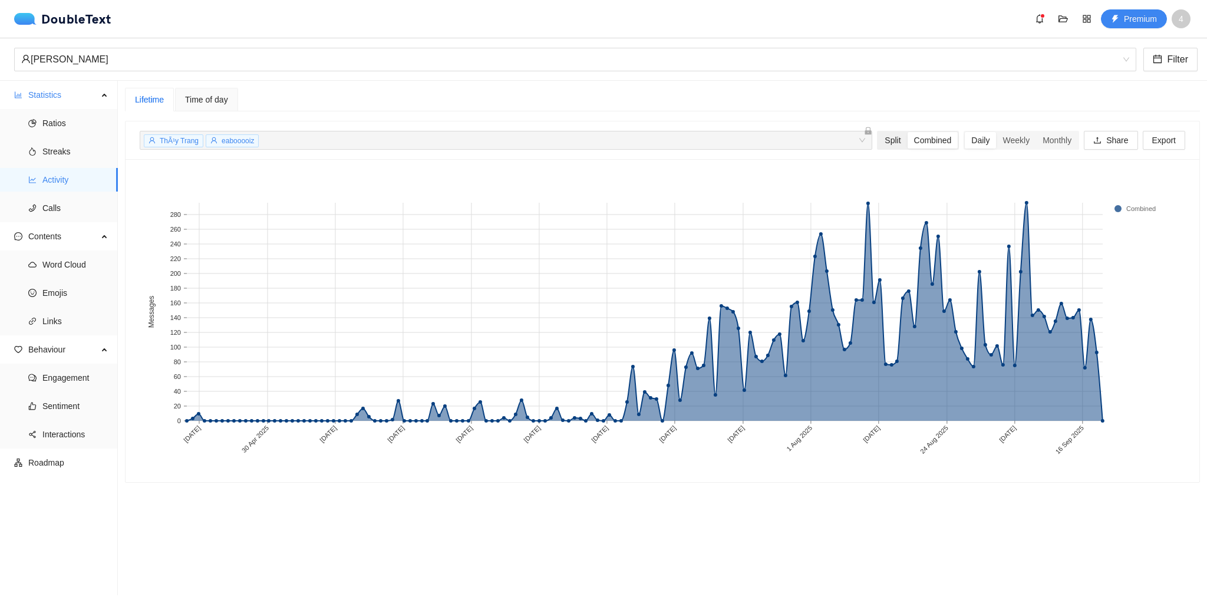
click at [881, 139] on div "Split" at bounding box center [892, 140] width 29 height 17
click at [878, 132] on input "Split" at bounding box center [878, 132] width 0 height 0
click at [919, 139] on div "Combined" at bounding box center [933, 140] width 51 height 17
click at [908, 132] on input "Combined" at bounding box center [908, 132] width 0 height 0
click at [221, 100] on span "Time of day" at bounding box center [206, 100] width 43 height 8
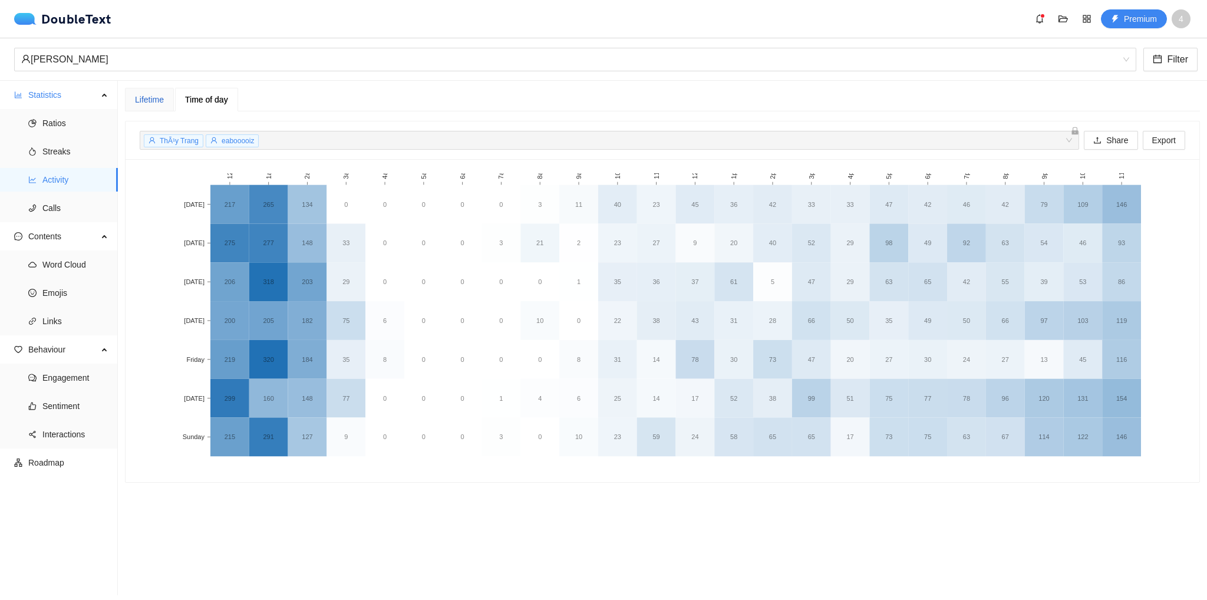
click at [159, 100] on div "Lifetime" at bounding box center [149, 99] width 29 height 13
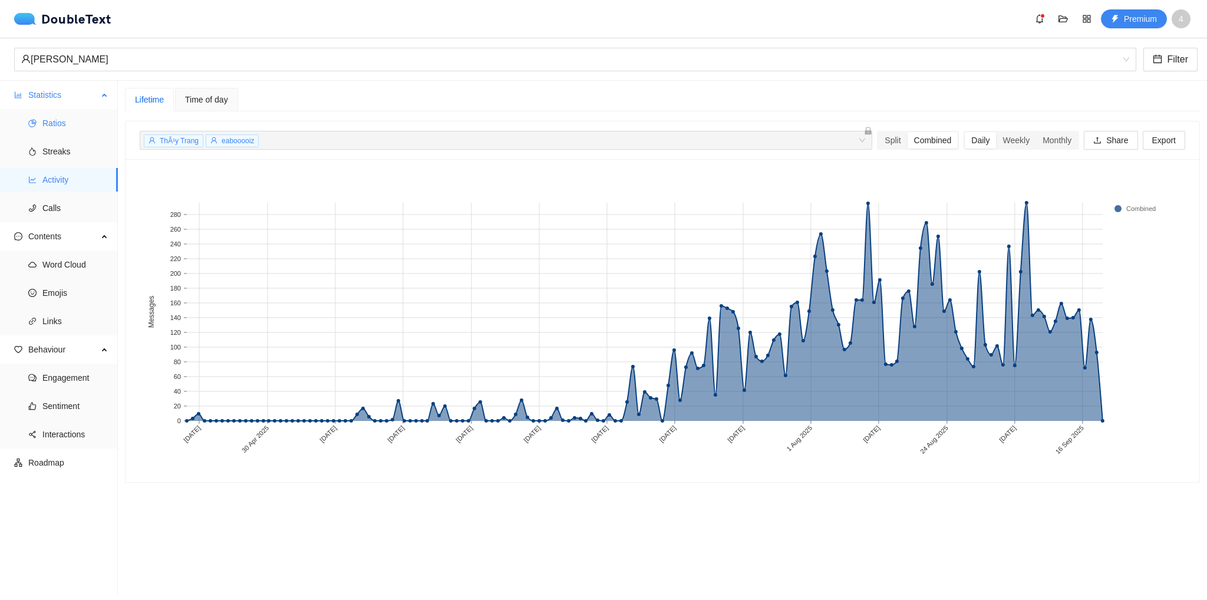
click at [53, 123] on span "Ratios" at bounding box center [75, 123] width 66 height 24
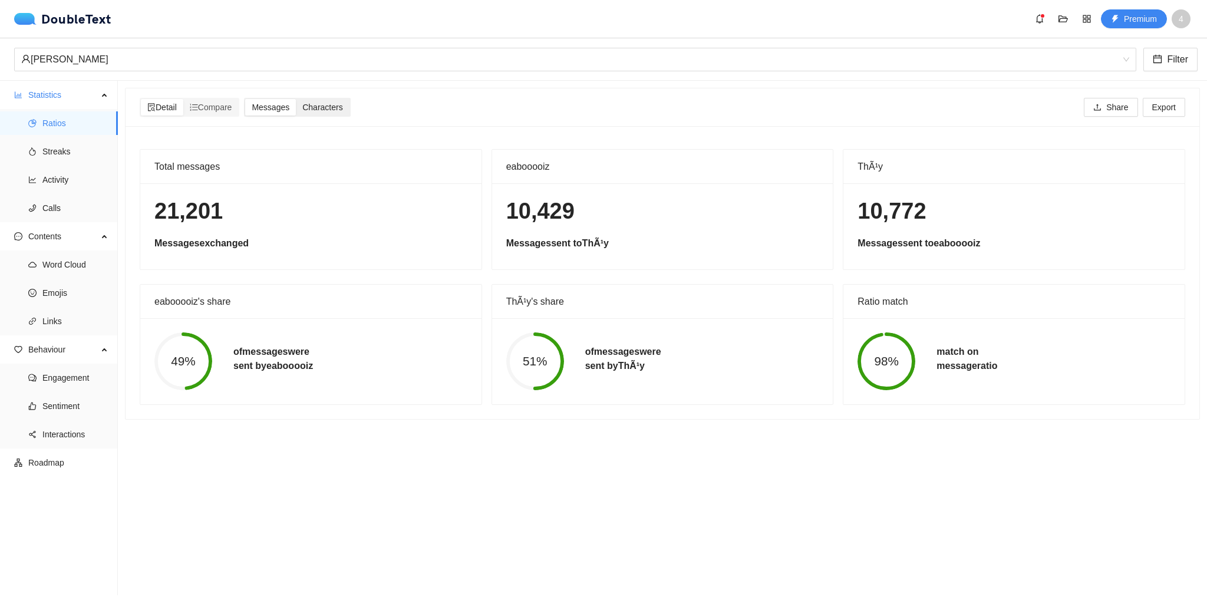
click at [327, 108] on span "Characters" at bounding box center [322, 107] width 40 height 9
click at [296, 99] on input "Characters" at bounding box center [296, 99] width 0 height 0
click at [62, 149] on span "Streaks" at bounding box center [75, 152] width 66 height 24
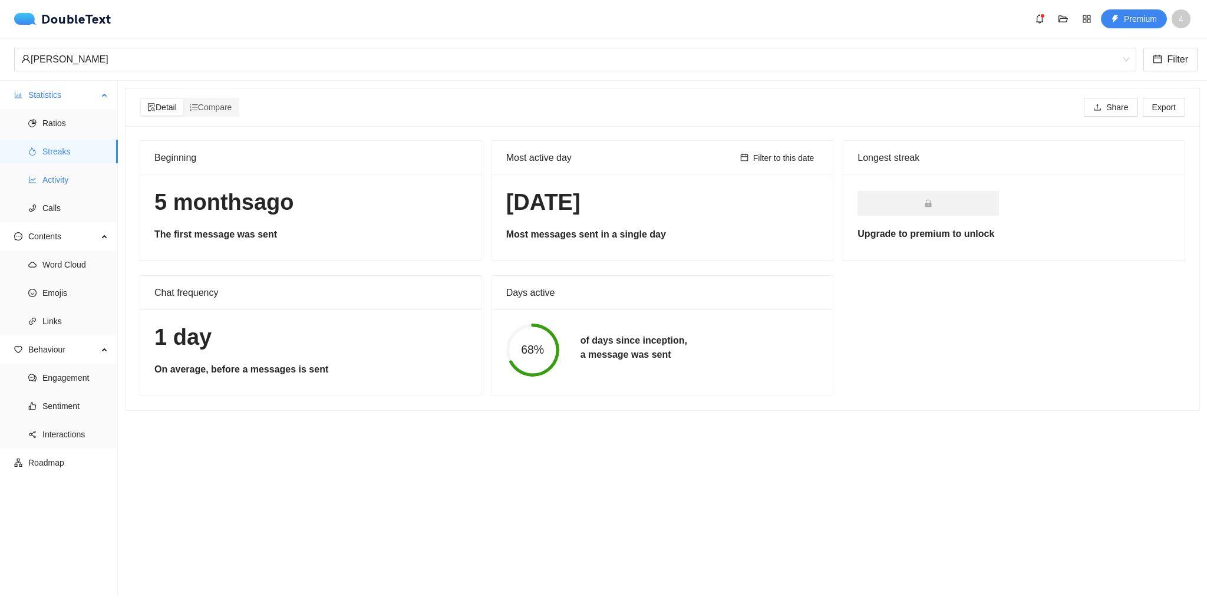
click at [61, 185] on span "Activity" at bounding box center [75, 180] width 66 height 24
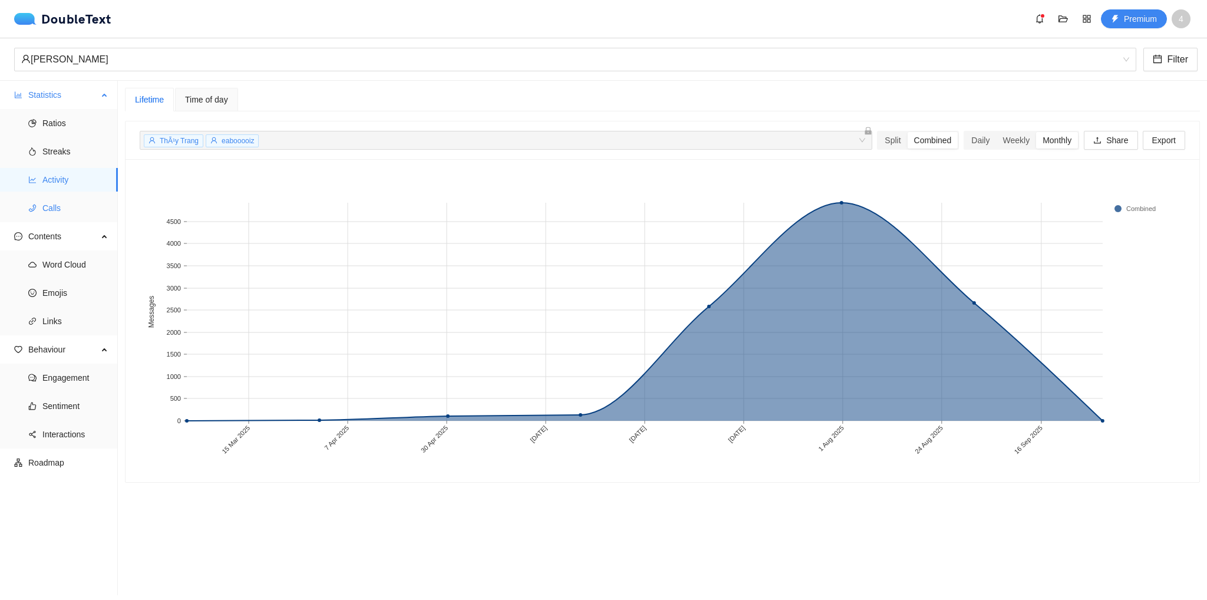
click at [56, 211] on span "Calls" at bounding box center [75, 208] width 66 height 24
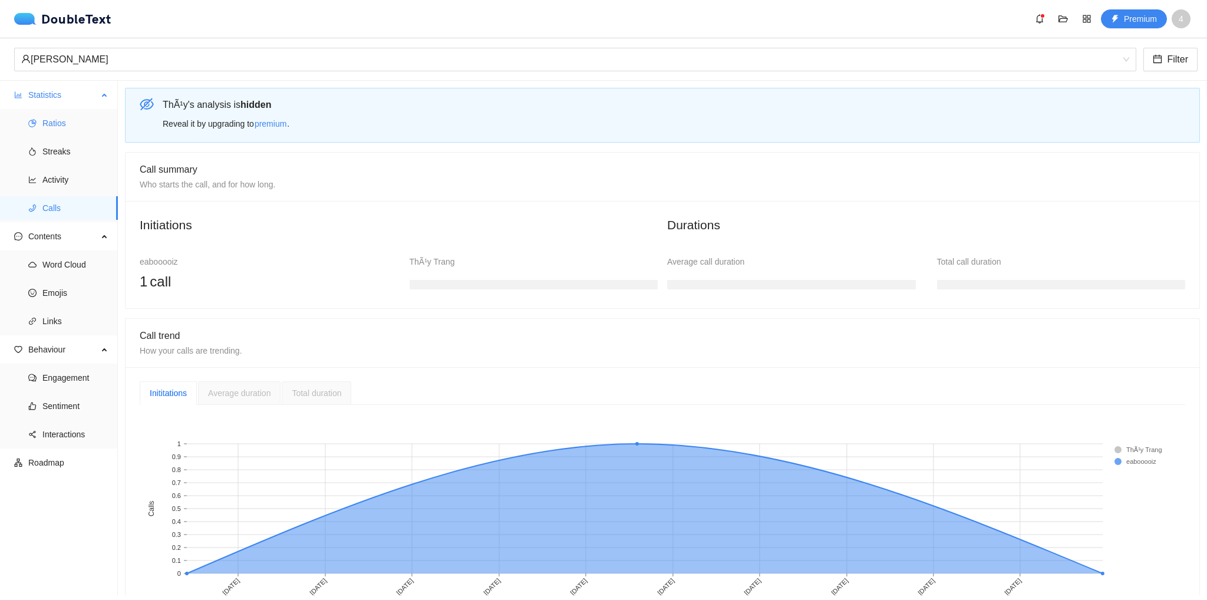
click at [51, 121] on span "Ratios" at bounding box center [75, 123] width 66 height 24
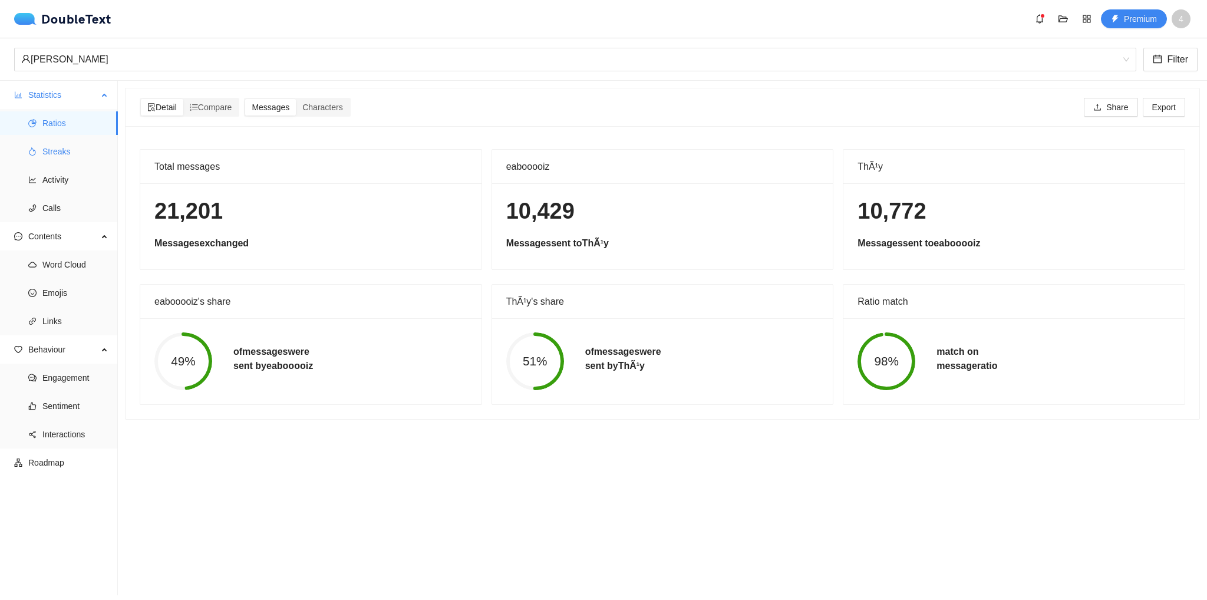
click at [64, 149] on span "Streaks" at bounding box center [75, 152] width 66 height 24
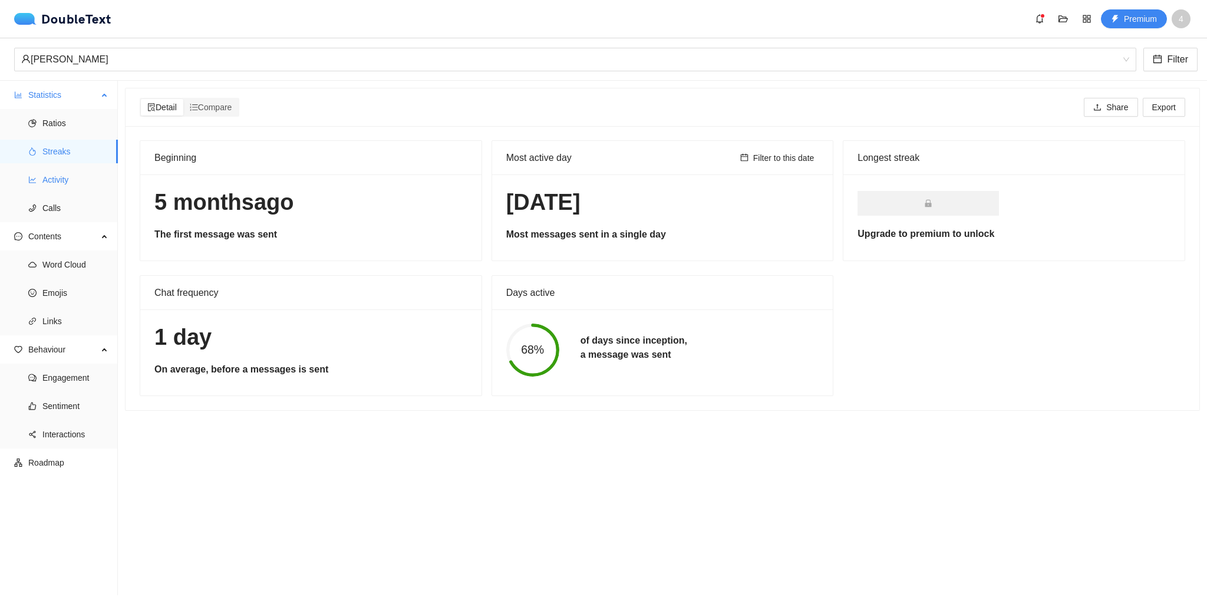
click at [63, 188] on span "Activity" at bounding box center [75, 180] width 66 height 24
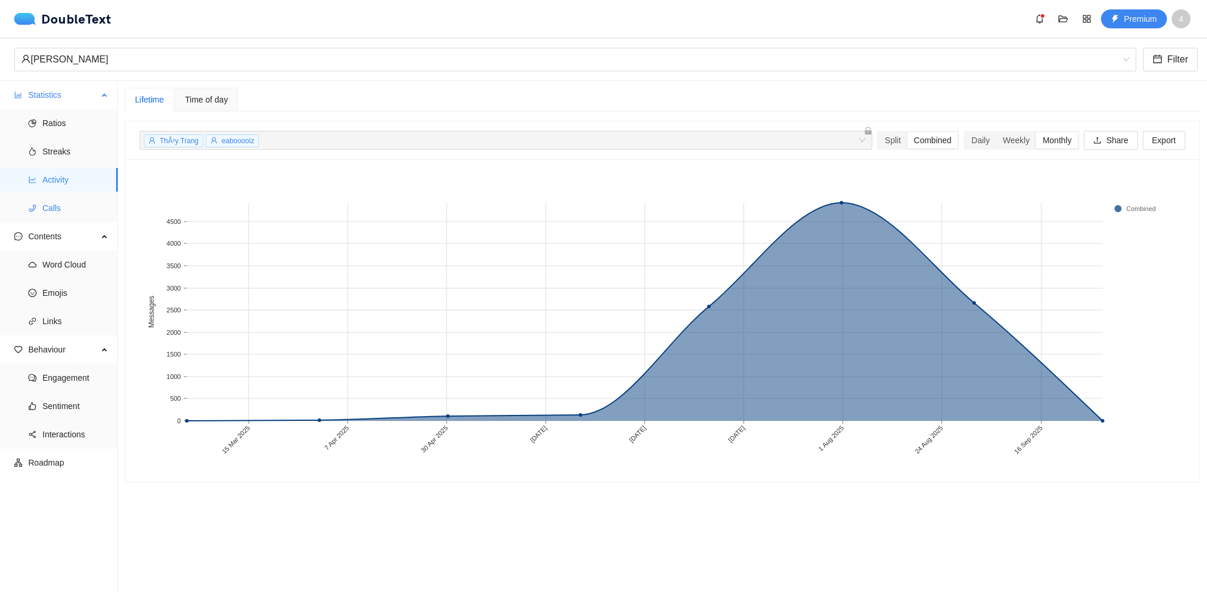
drag, startPoint x: 66, startPoint y: 212, endPoint x: 68, endPoint y: 201, distance: 10.9
click at [66, 210] on span "Calls" at bounding box center [75, 208] width 66 height 24
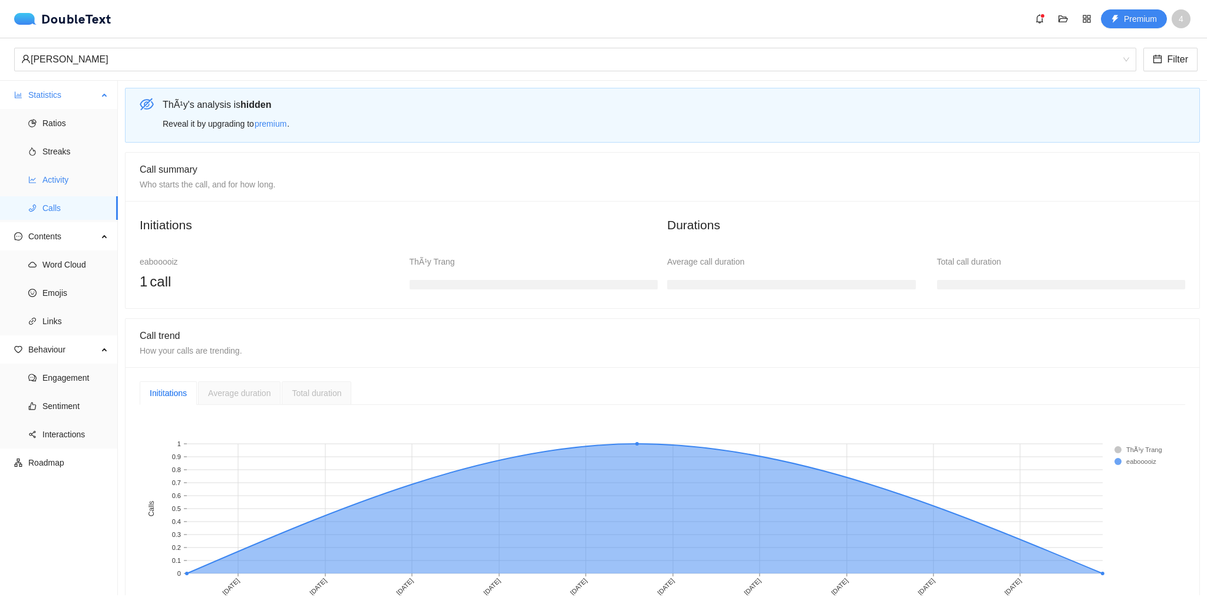
click at [71, 179] on span "Activity" at bounding box center [75, 180] width 66 height 24
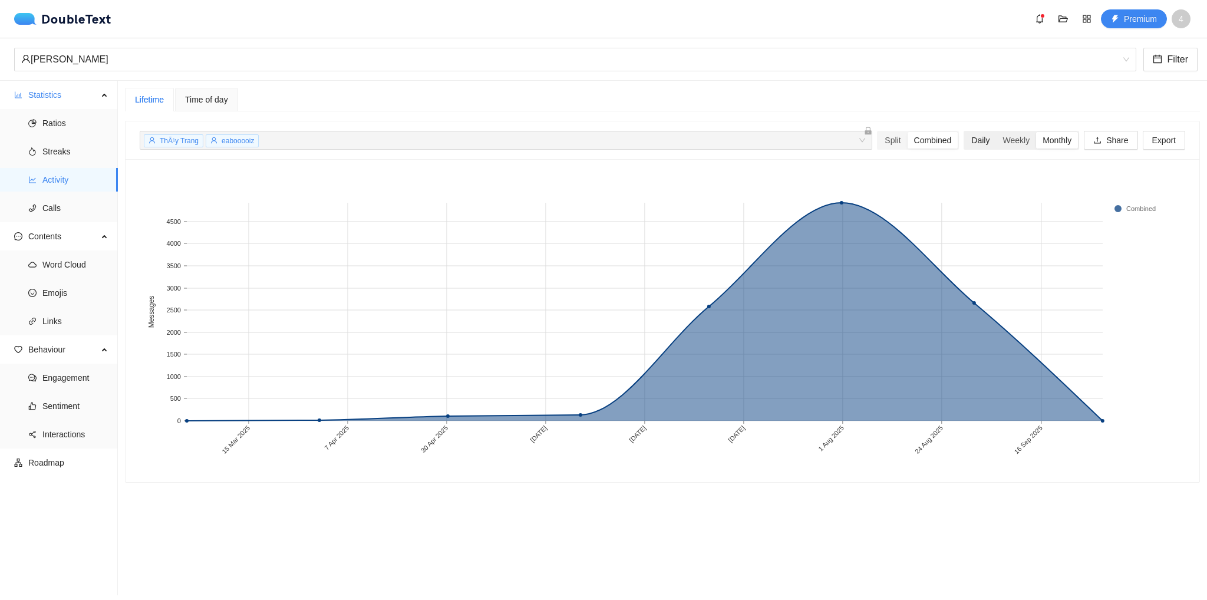
drag, startPoint x: 971, startPoint y: 144, endPoint x: 968, endPoint y: 137, distance: 7.7
click at [971, 143] on div "Daily" at bounding box center [980, 140] width 31 height 17
click at [965, 132] on input "Daily" at bounding box center [965, 132] width 0 height 0
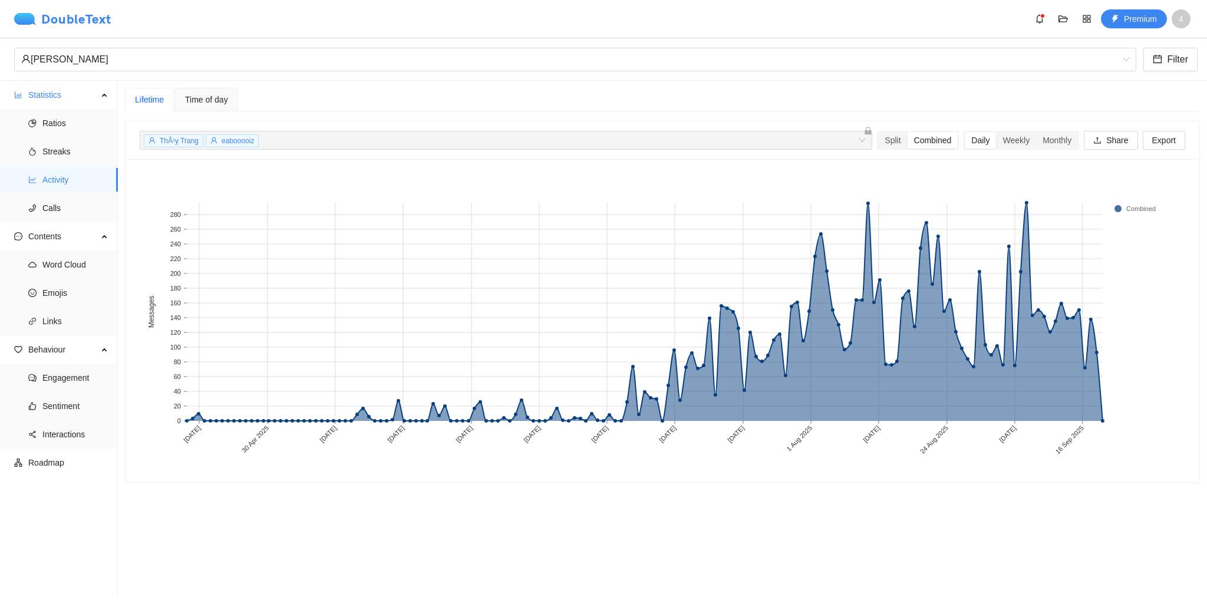
click at [50, 14] on div "DoubleText" at bounding box center [62, 19] width 97 height 12
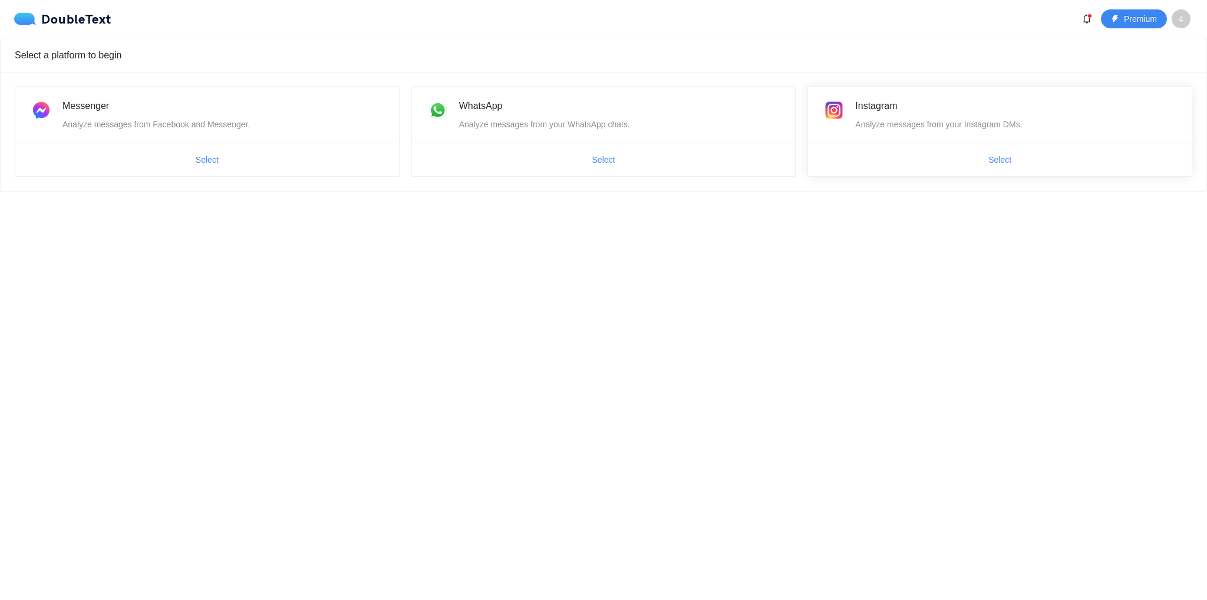
click at [940, 127] on div "Analyze messages from your Instagram DMs." at bounding box center [1016, 124] width 322 height 13
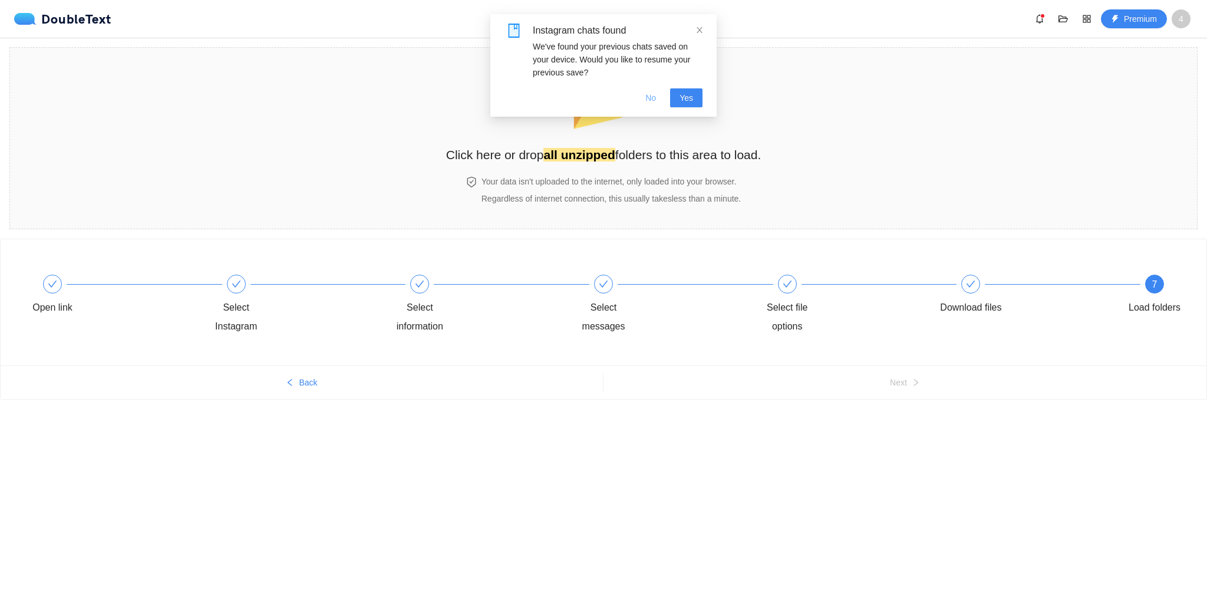
click at [653, 103] on span "No" at bounding box center [651, 97] width 11 height 13
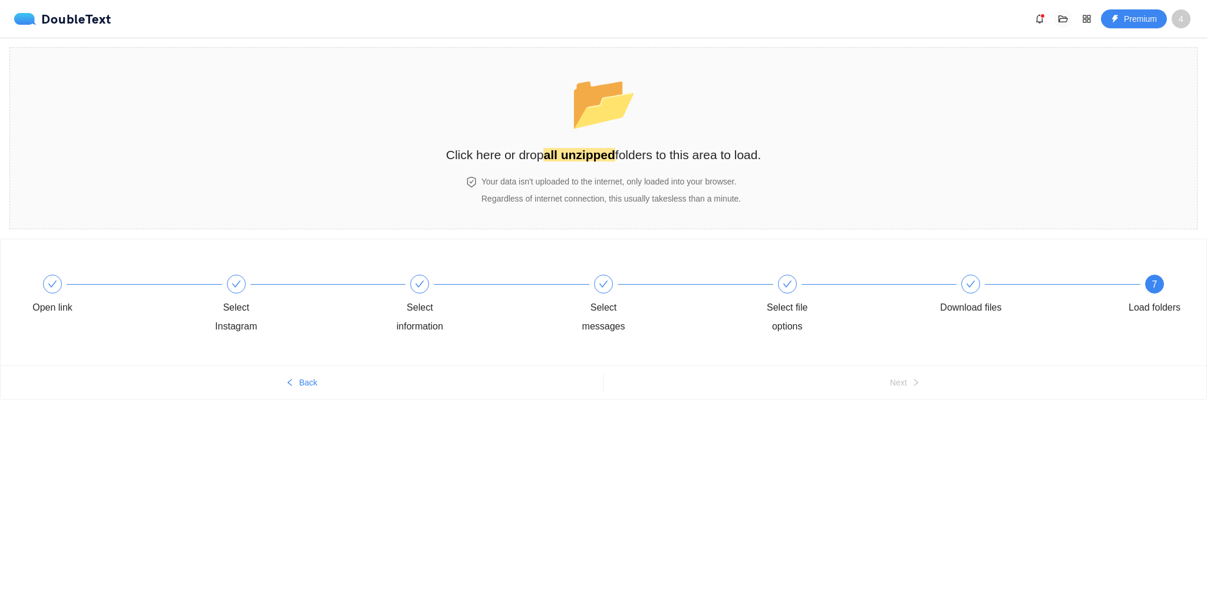
click at [1059, 18] on icon "folder-open" at bounding box center [1063, 18] width 9 height 7
click at [1012, 149] on span "Clear saved data" at bounding box center [1011, 144] width 62 height 13
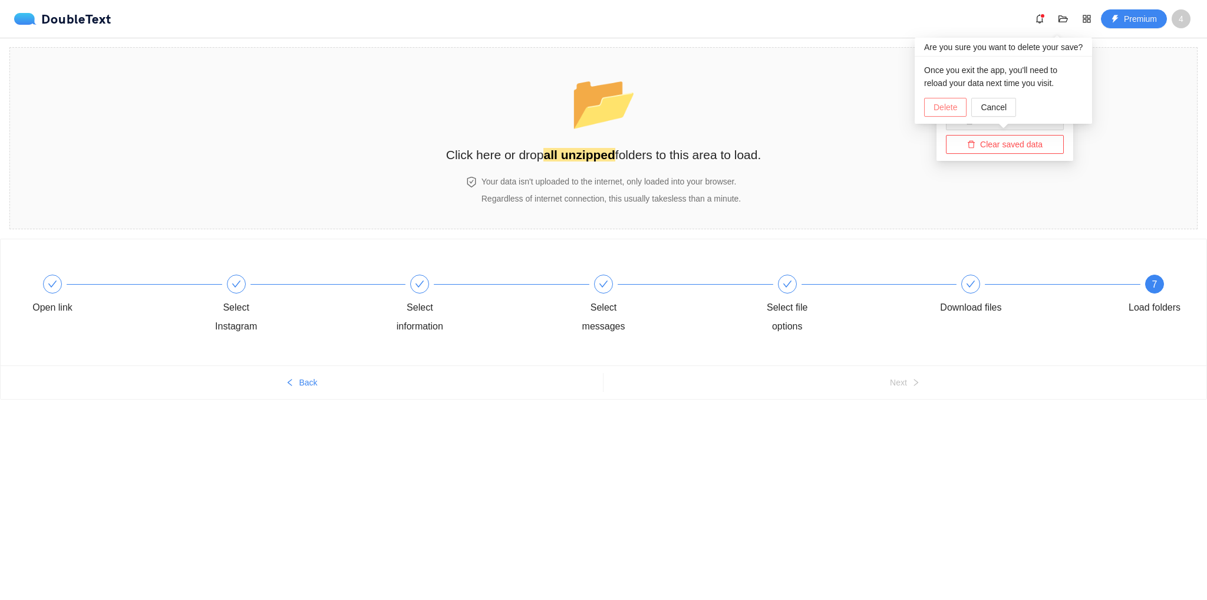
click at [950, 111] on span "Delete" at bounding box center [946, 107] width 24 height 13
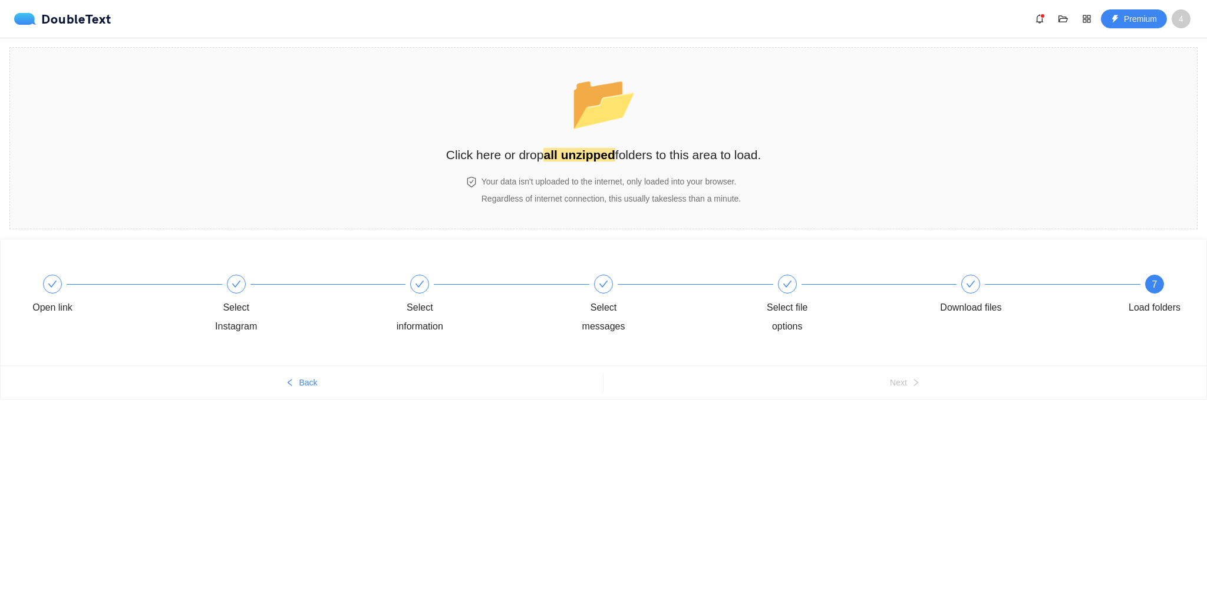
drag, startPoint x: 831, startPoint y: 18, endPoint x: 424, endPoint y: 39, distance: 407.4
click at [831, 18] on div "DoubleText Premium 4" at bounding box center [606, 18] width 1184 height 19
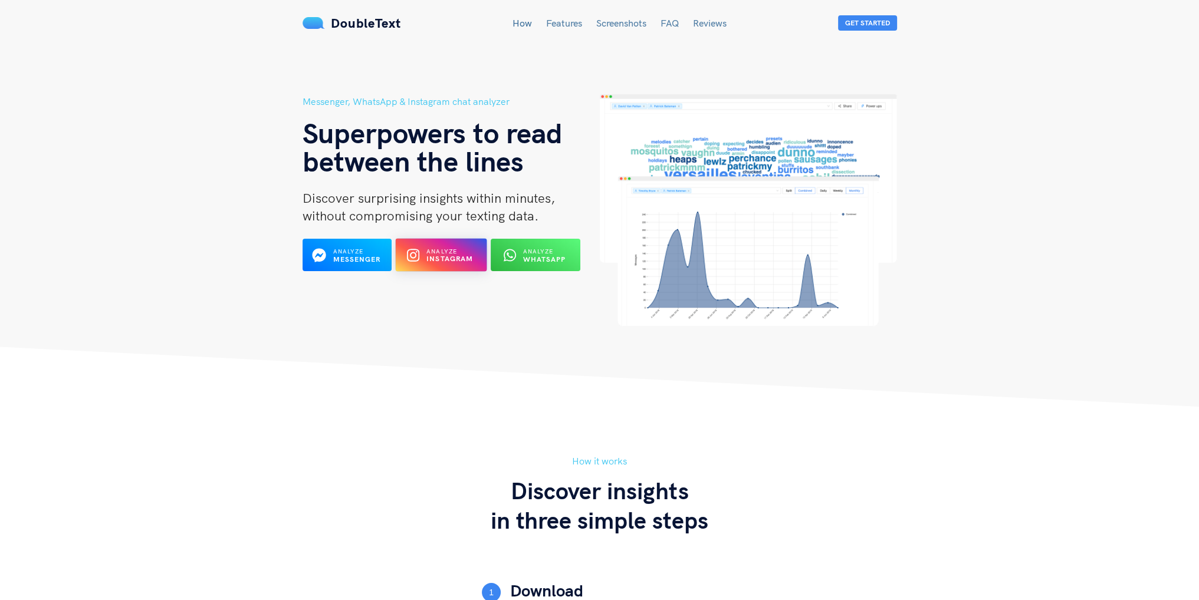
click at [450, 257] on b "Instagram" at bounding box center [449, 259] width 47 height 9
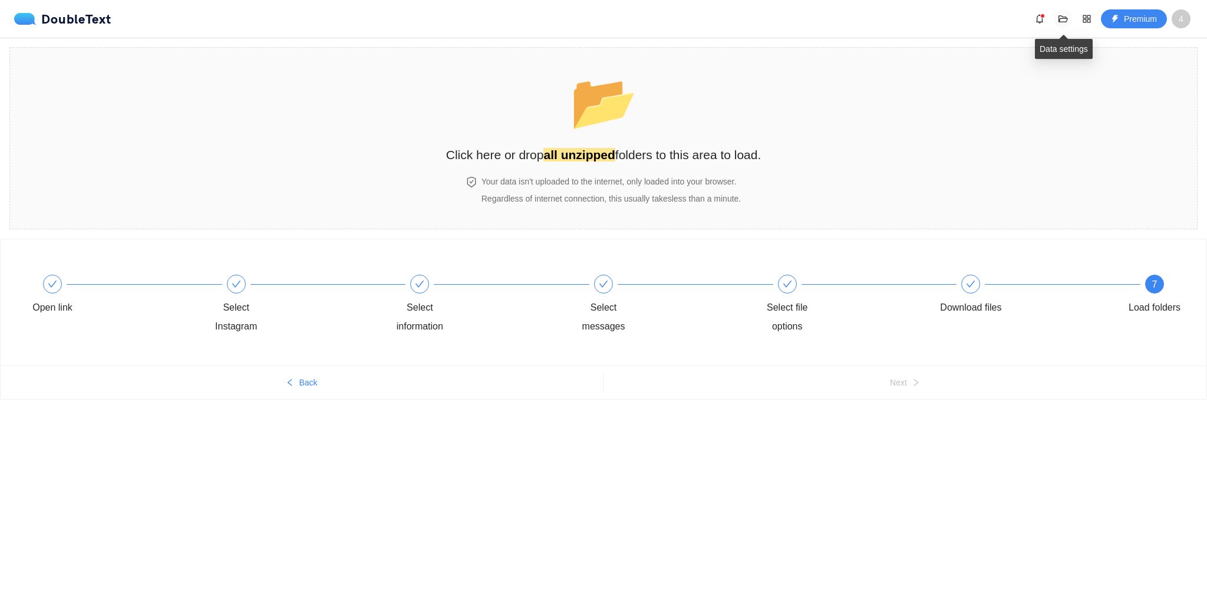
click at [1066, 21] on icon "folder-open" at bounding box center [1063, 18] width 9 height 9
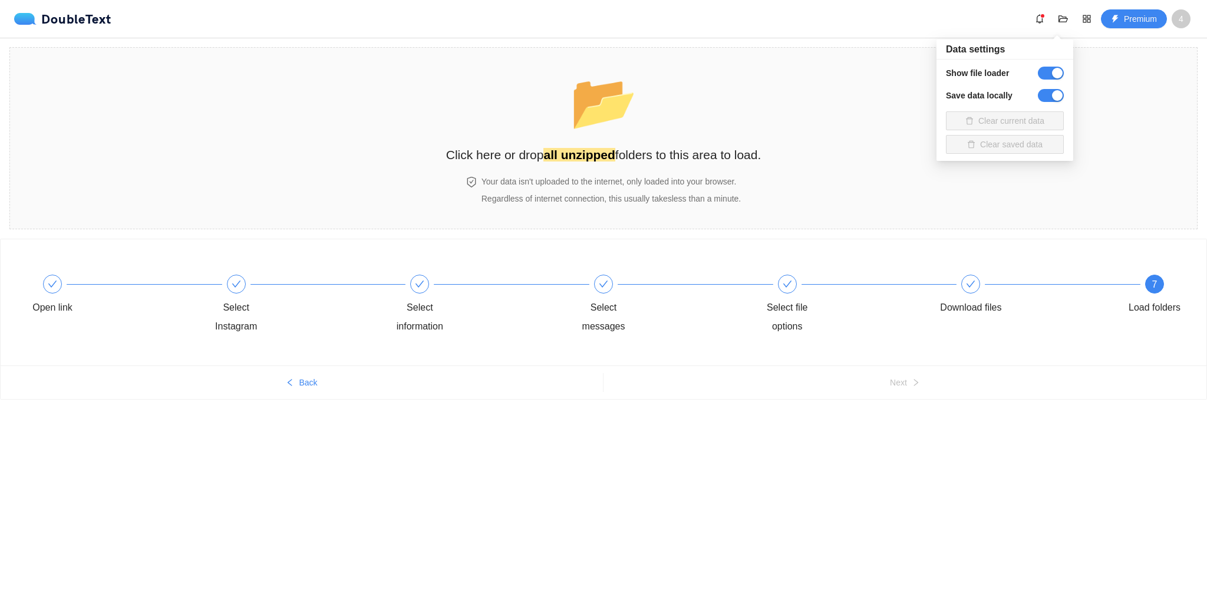
click at [880, 37] on div "DoubleText Premium 4" at bounding box center [603, 19] width 1207 height 38
click at [754, 176] on div "Your data isn't uploaded to the internet, only loaded into your browser. Regard…" at bounding box center [604, 190] width 320 height 30
click at [1059, 15] on span "folder-open" at bounding box center [1064, 18] width 18 height 9
click at [954, 24] on div "DoubleText Premium 4" at bounding box center [606, 18] width 1184 height 19
